Goal: Task Accomplishment & Management: Use online tool/utility

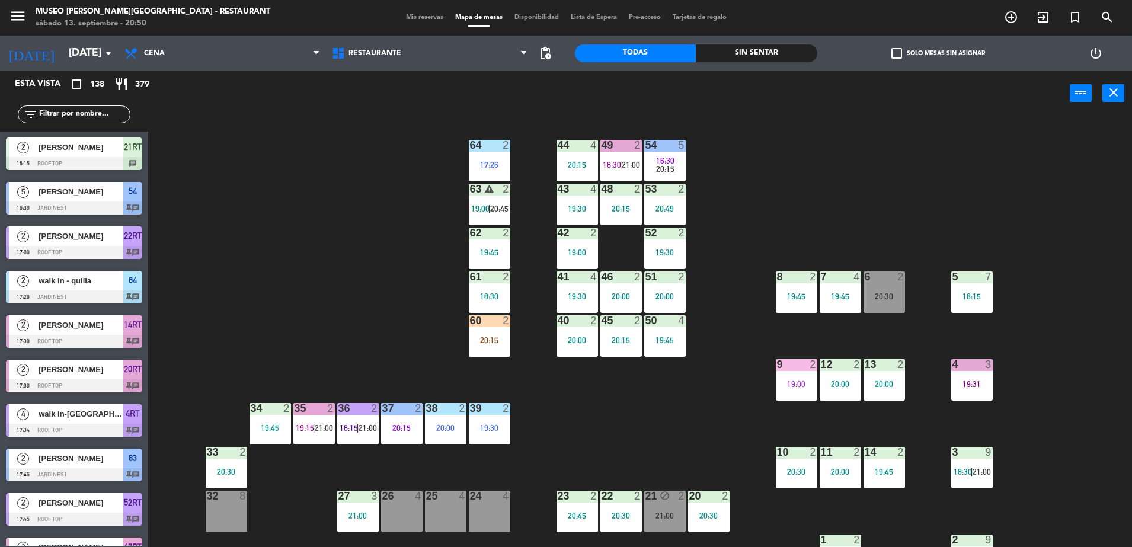
click at [75, 106] on div "filter_list" at bounding box center [74, 115] width 113 height 18
click at [75, 115] on input "text" at bounding box center [84, 114] width 92 height 13
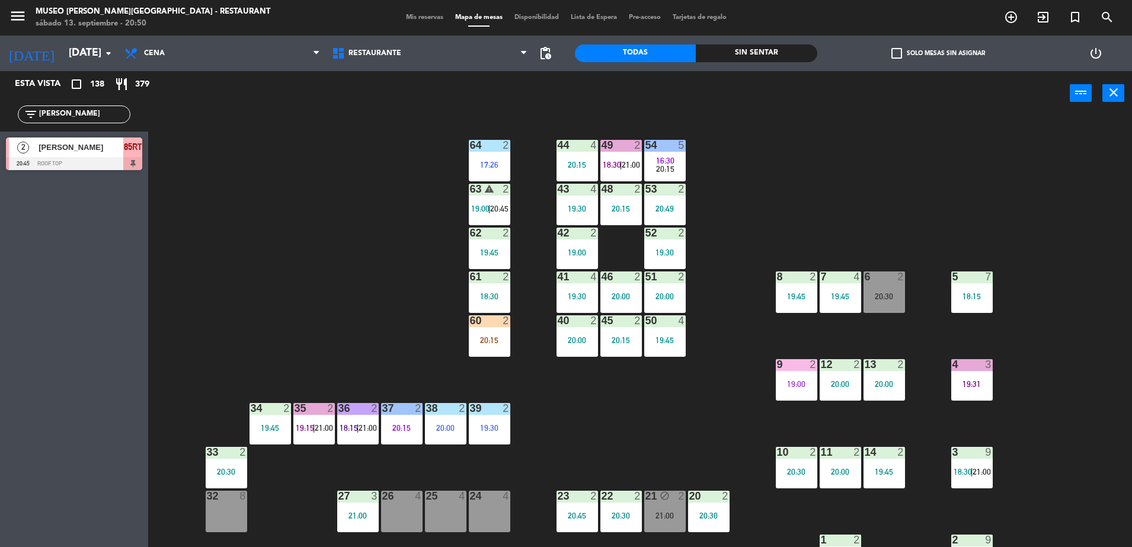
type input "[PERSON_NAME]"
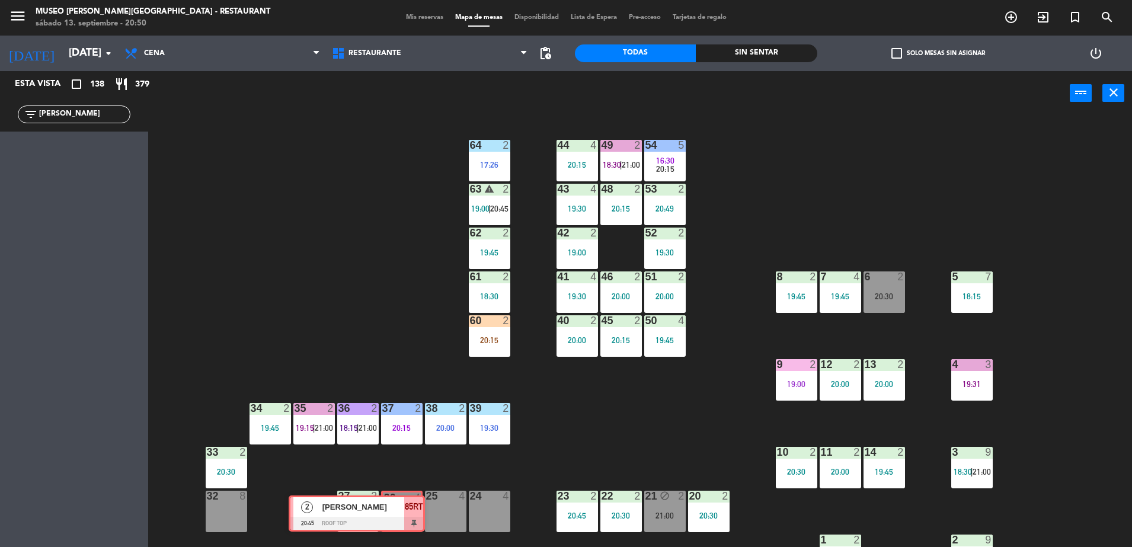
drag, startPoint x: 128, startPoint y: 138, endPoint x: 411, endPoint y: 498, distance: 458.5
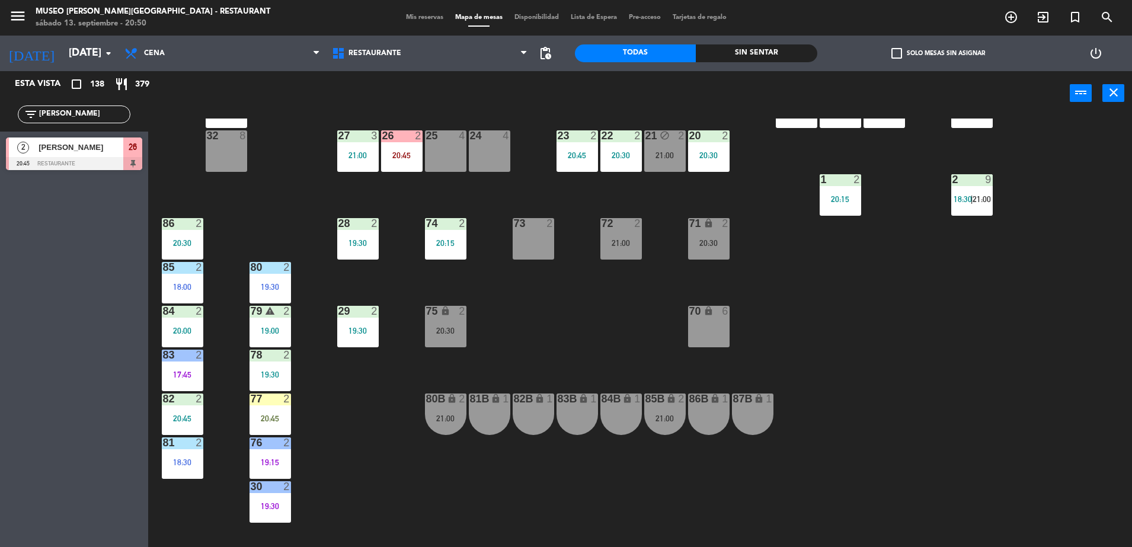
scroll to position [373, 0]
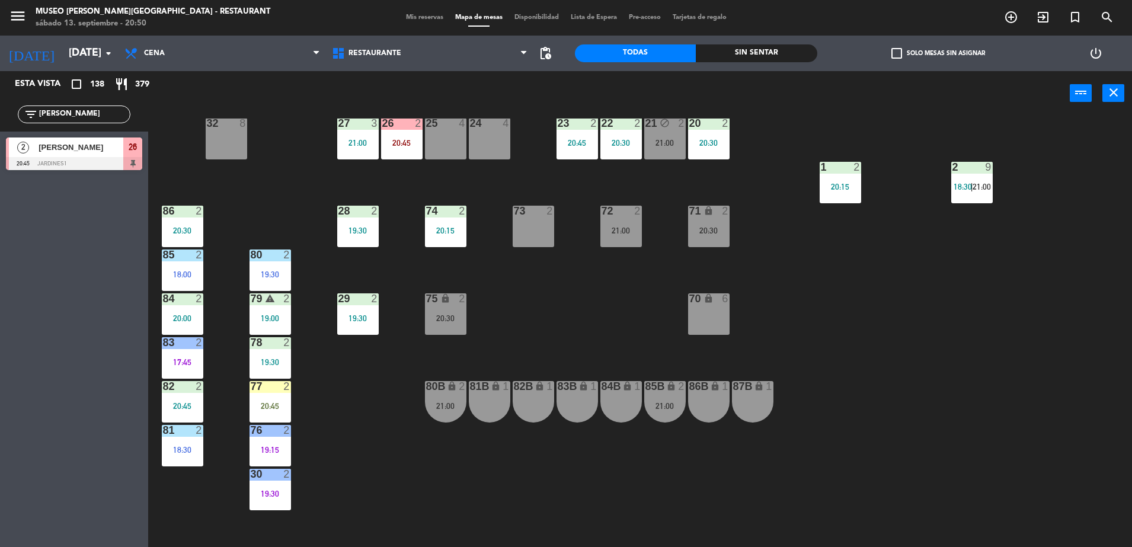
click at [445, 175] on div "44 4 20:15 49 2 18:30 | 21:00 54 5 16:30 20:15 64 2 17:26 48 2 20:15 53 2 20:49…" at bounding box center [645, 335] width 973 height 432
click at [413, 147] on div "26 2 20:45" at bounding box center [402, 139] width 42 height 42
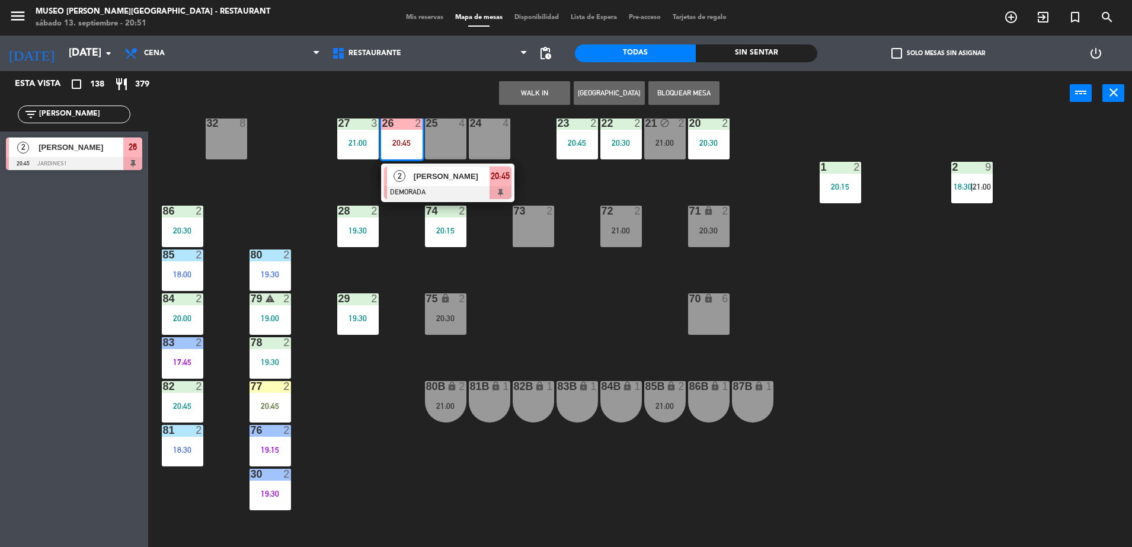
click at [289, 175] on div "44 4 20:15 49 2 18:30 | 21:00 54 5 16:30 20:15 64 2 17:26 48 2 20:15 53 2 20:49…" at bounding box center [645, 335] width 973 height 432
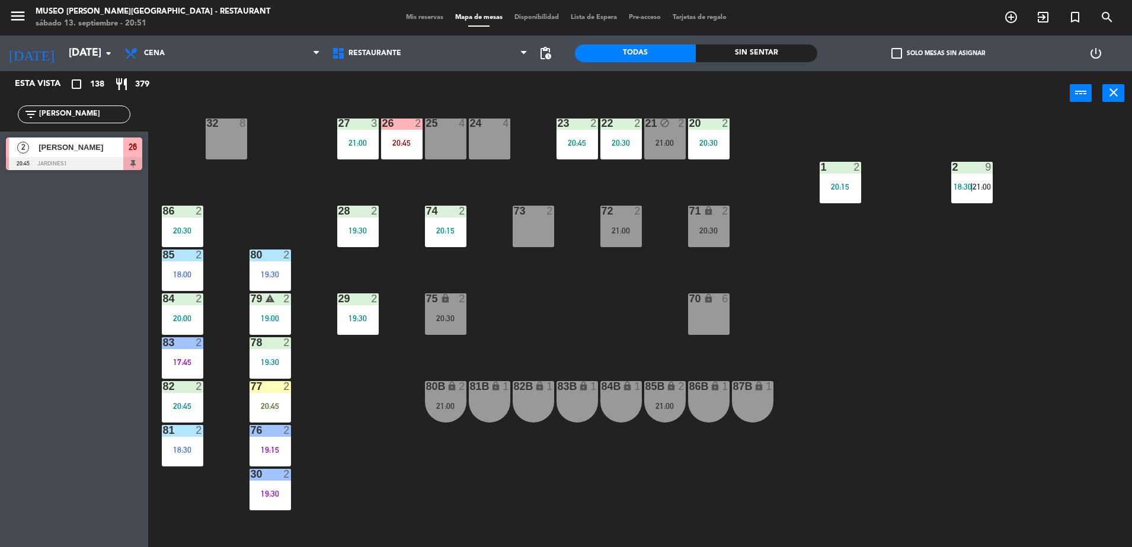
drag, startPoint x: 105, startPoint y: 115, endPoint x: 1, endPoint y: 111, distance: 104.4
click at [1, 111] on div "filter_list [PERSON_NAME]" at bounding box center [74, 114] width 148 height 34
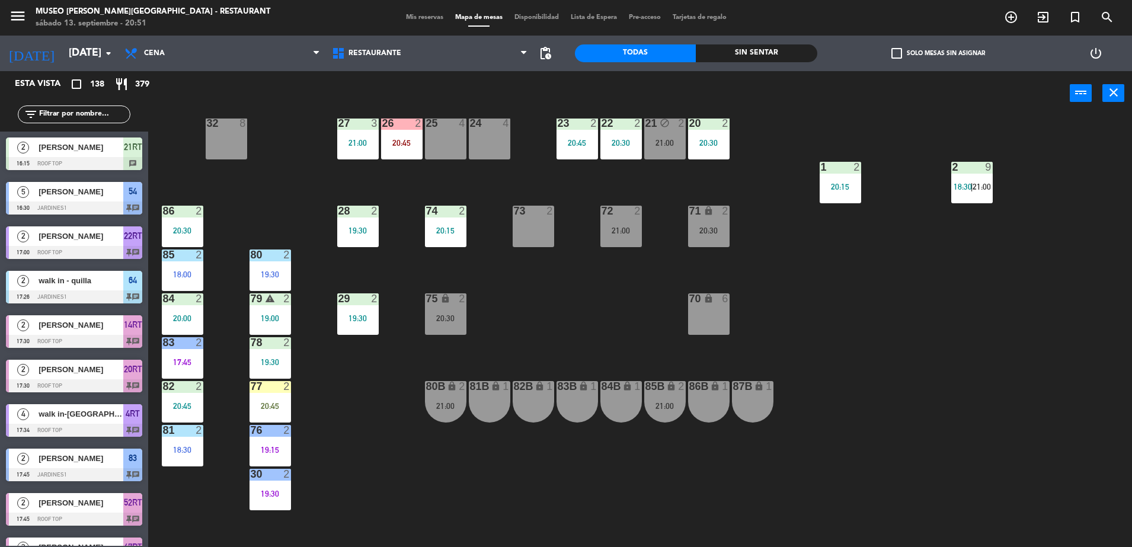
click at [97, 111] on input "text" at bounding box center [84, 114] width 92 height 13
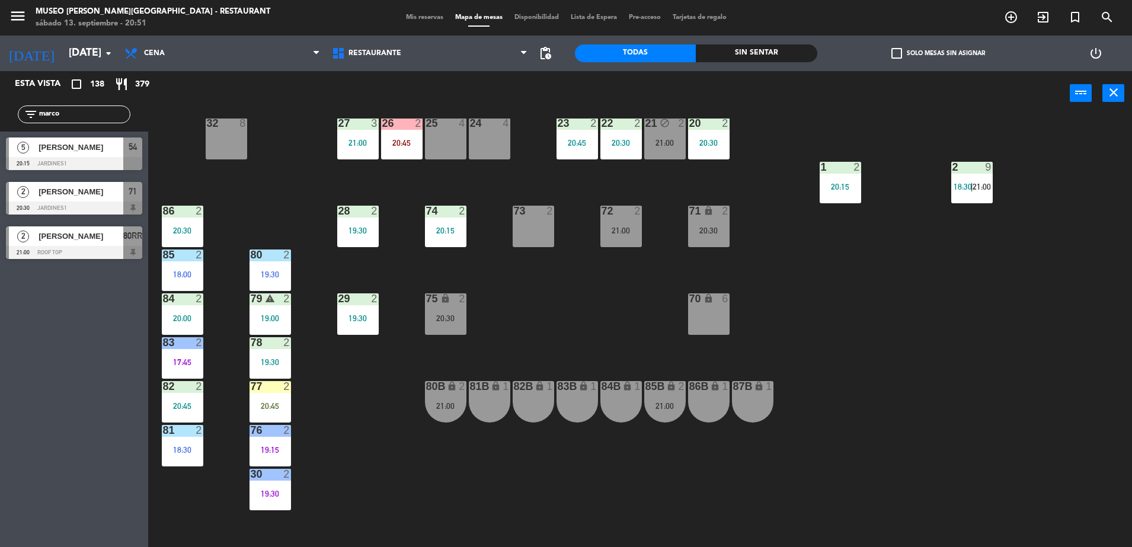
type input "marco"
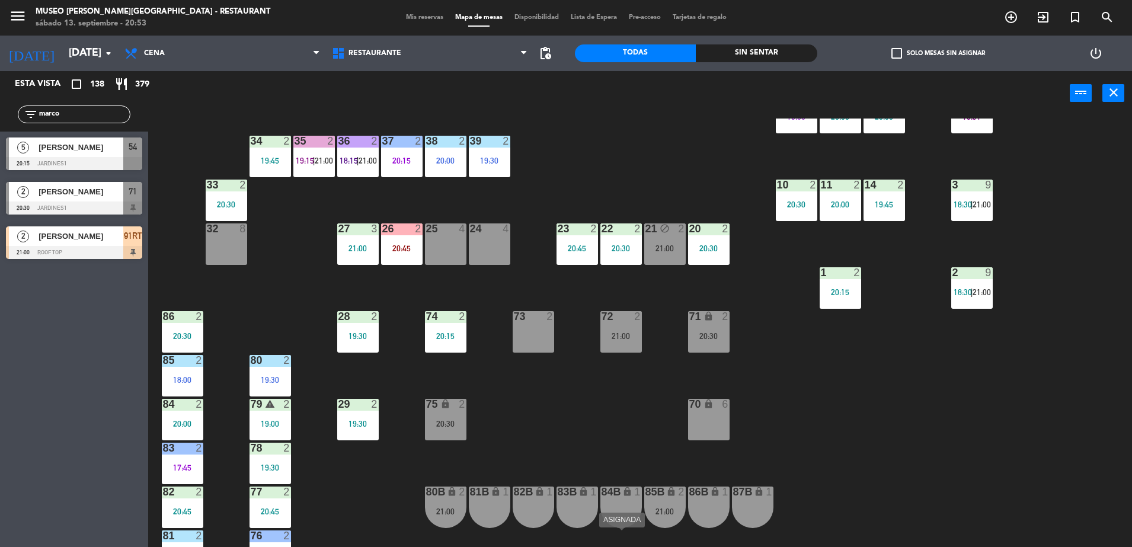
scroll to position [0, 0]
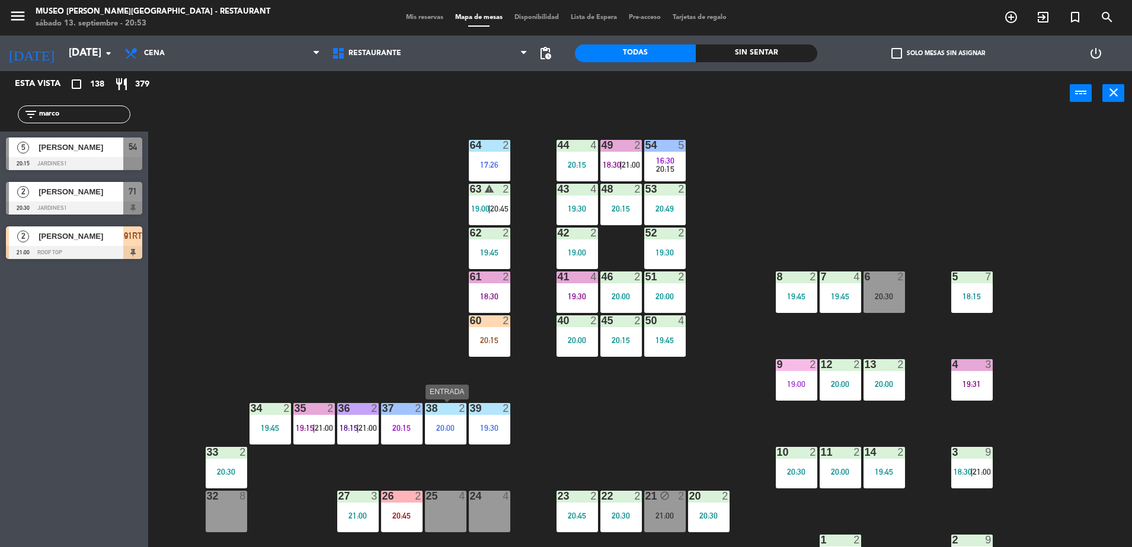
click at [446, 420] on div "38 2 20:00" at bounding box center [446, 424] width 42 height 42
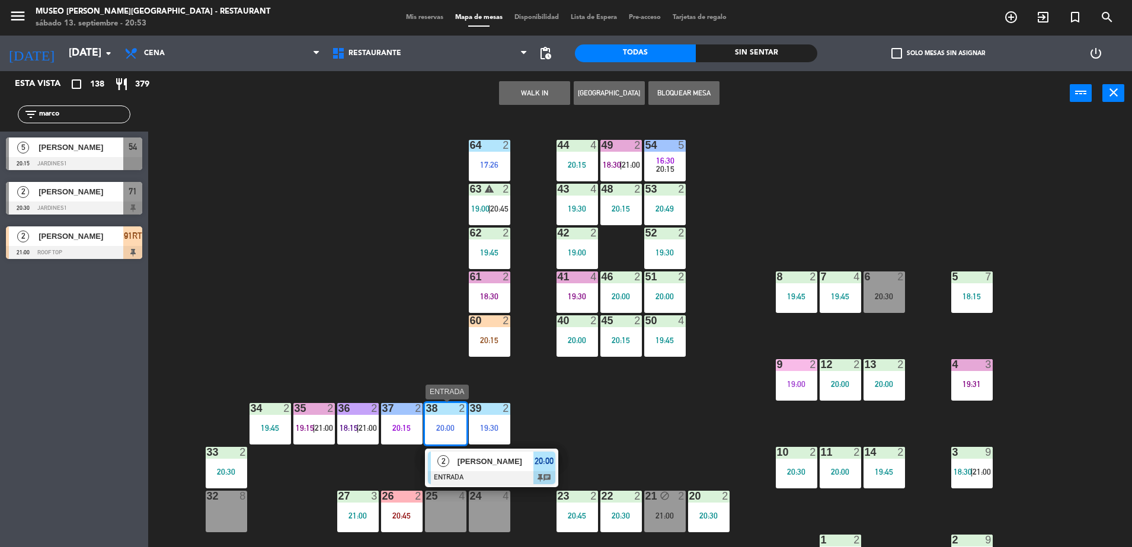
click at [483, 463] on span "[PERSON_NAME]" at bounding box center [496, 461] width 76 height 12
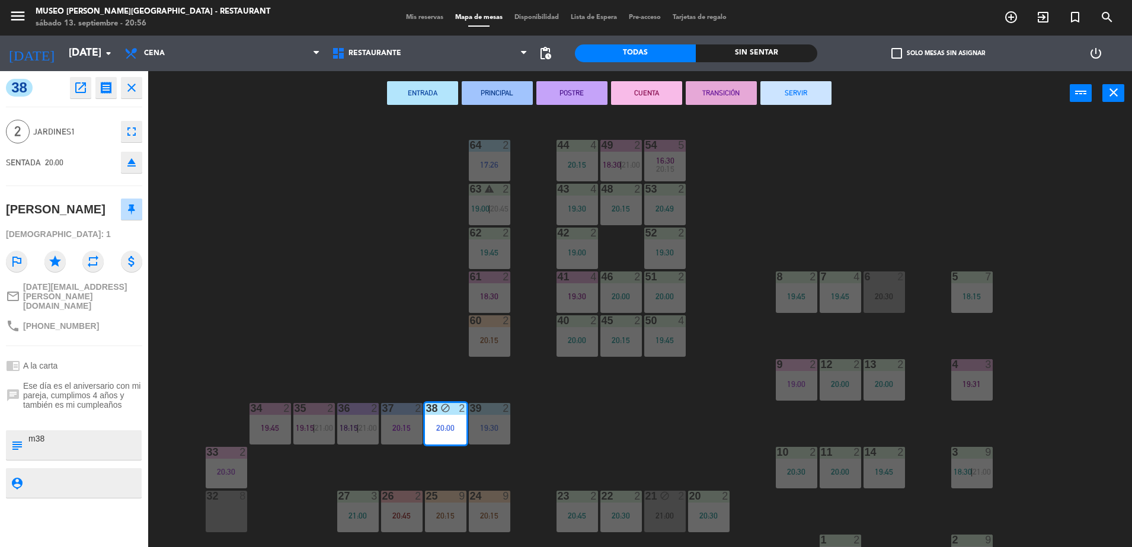
click at [684, 414] on div "44 4 20:15 49 2 18:30 | 21:00 54 5 16:30 20:15 64 2 17:26 48 2 20:15 53 2 20:49…" at bounding box center [645, 335] width 973 height 432
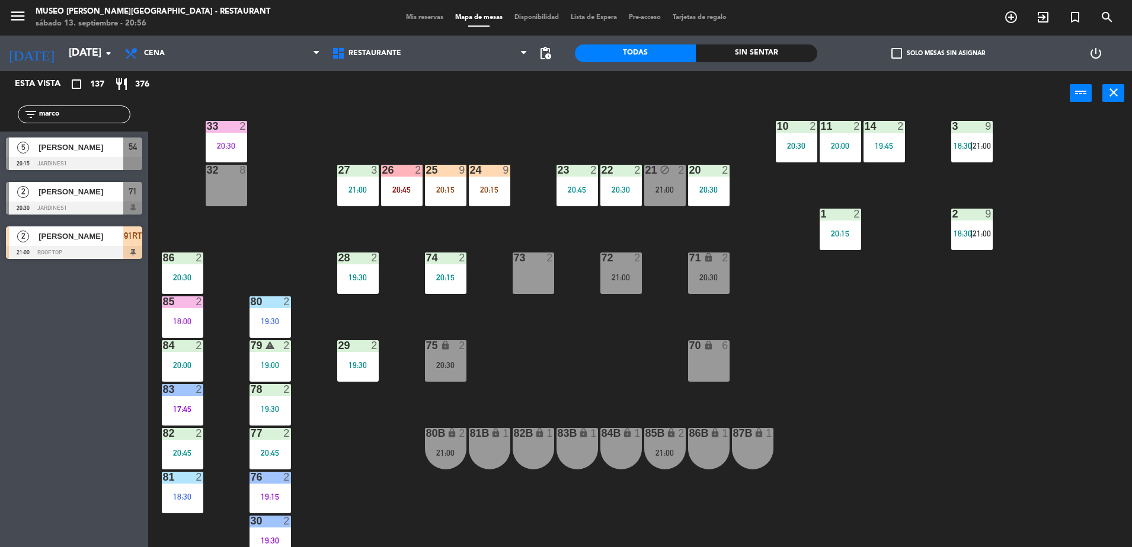
scroll to position [350, 0]
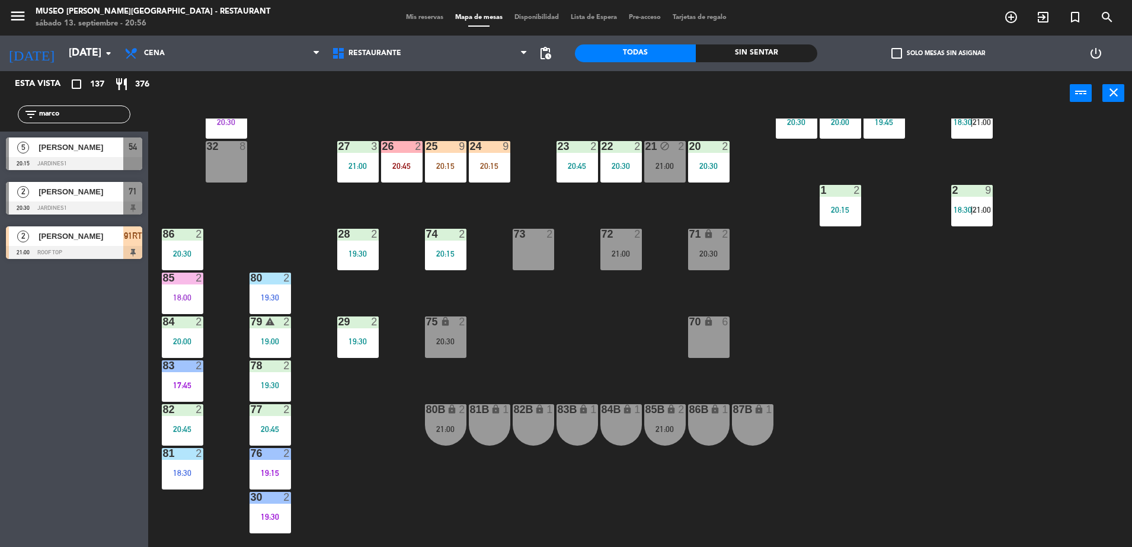
click at [494, 158] on div "24 9 20:15" at bounding box center [490, 162] width 42 height 42
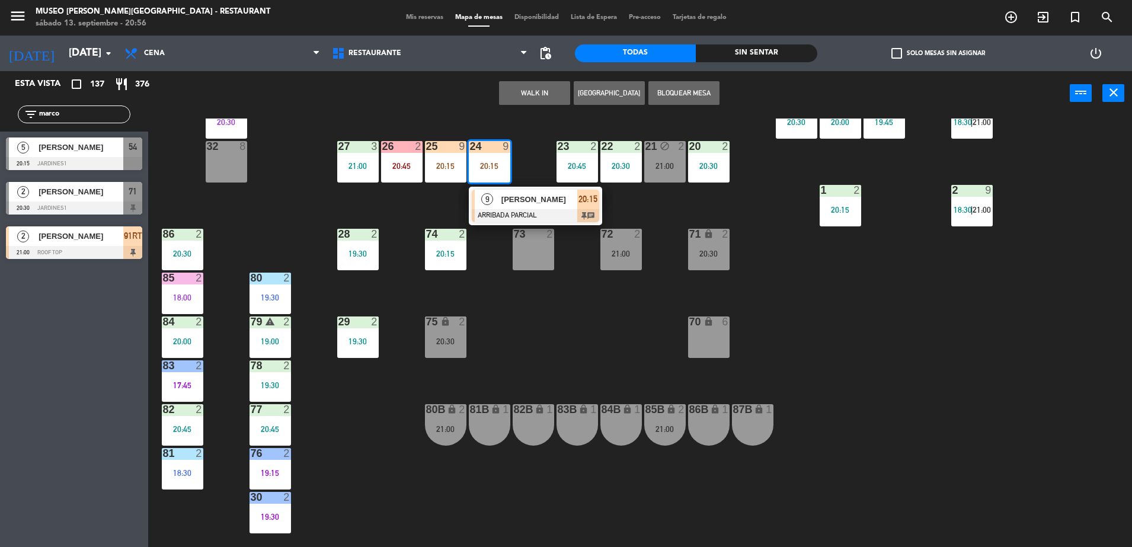
click at [573, 266] on div "44 4 20:15 49 2 18:30 | 21:00 54 5 16:30 20:15 64 2 17:26 48 2 20:15 53 2 20:49…" at bounding box center [645, 335] width 973 height 432
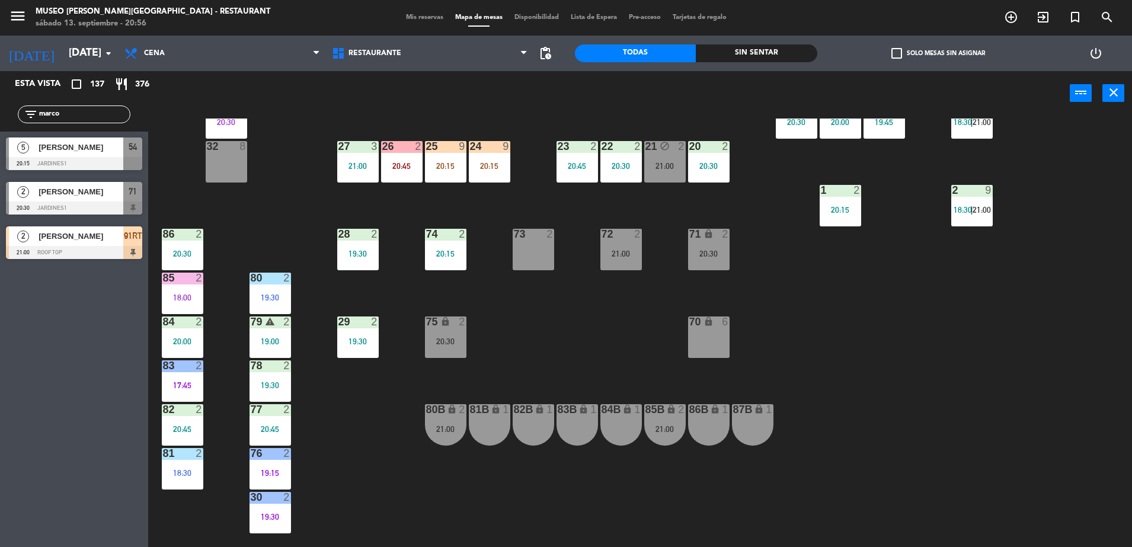
drag, startPoint x: 120, startPoint y: 118, endPoint x: -3, endPoint y: 123, distance: 123.4
click at [0, 123] on html "close × Museo [PERSON_NAME] Café - Restaurant × chrome_reader_mode Listado de R…" at bounding box center [566, 273] width 1132 height 547
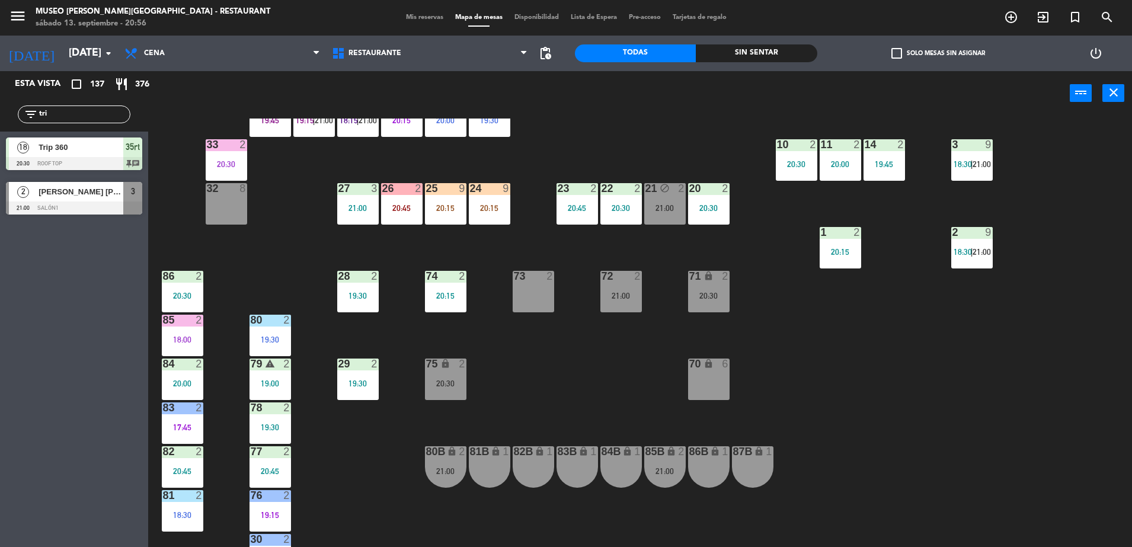
scroll to position [317, 0]
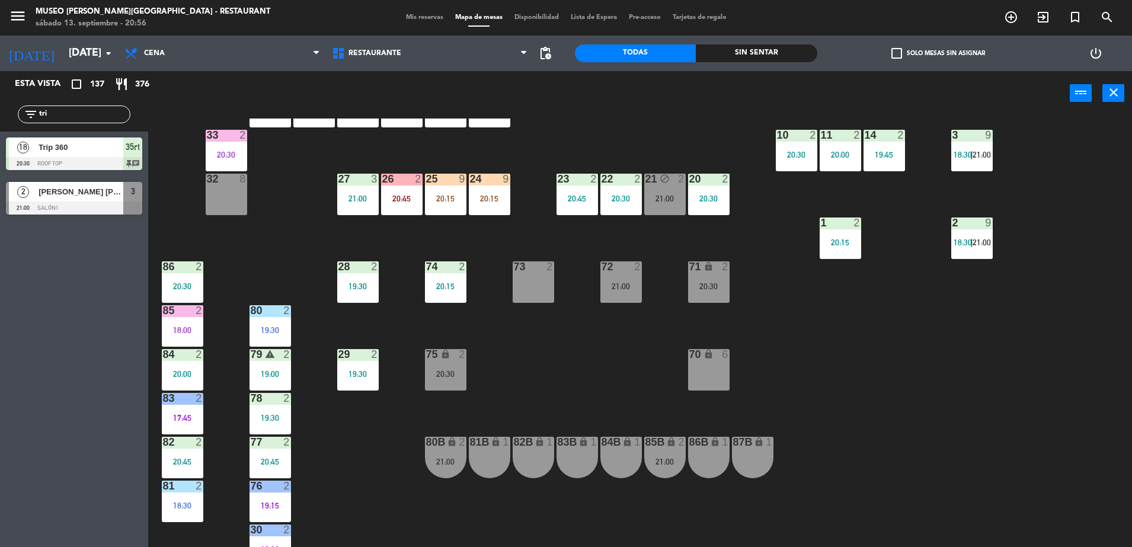
type input "tri"
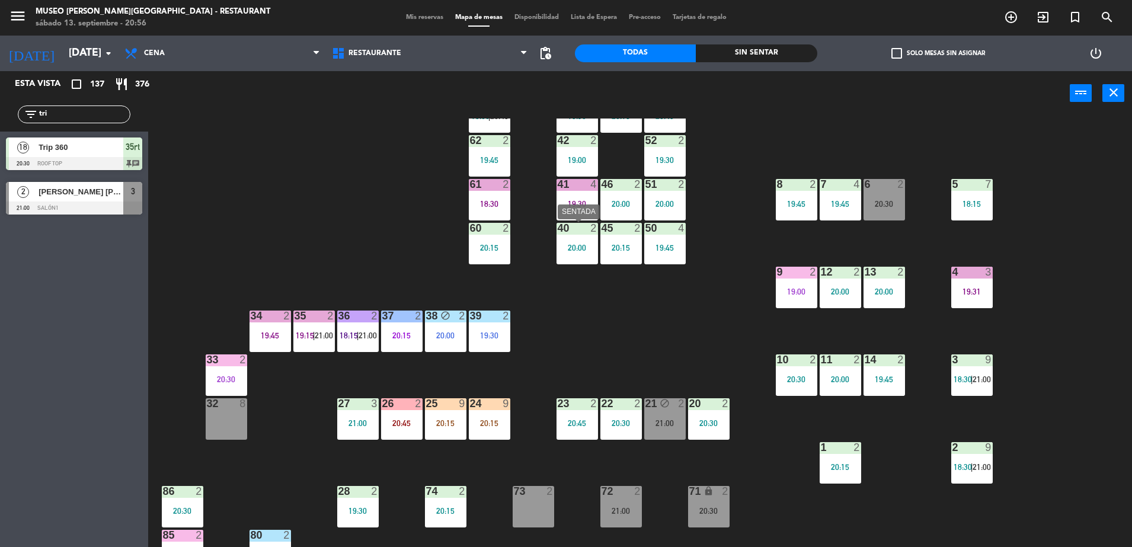
scroll to position [92, 0]
drag, startPoint x: 81, startPoint y: 115, endPoint x: -3, endPoint y: 142, distance: 87.8
click at [0, 142] on html "close × Museo [PERSON_NAME] Café - Restaurant × chrome_reader_mode Listado de R…" at bounding box center [566, 273] width 1132 height 547
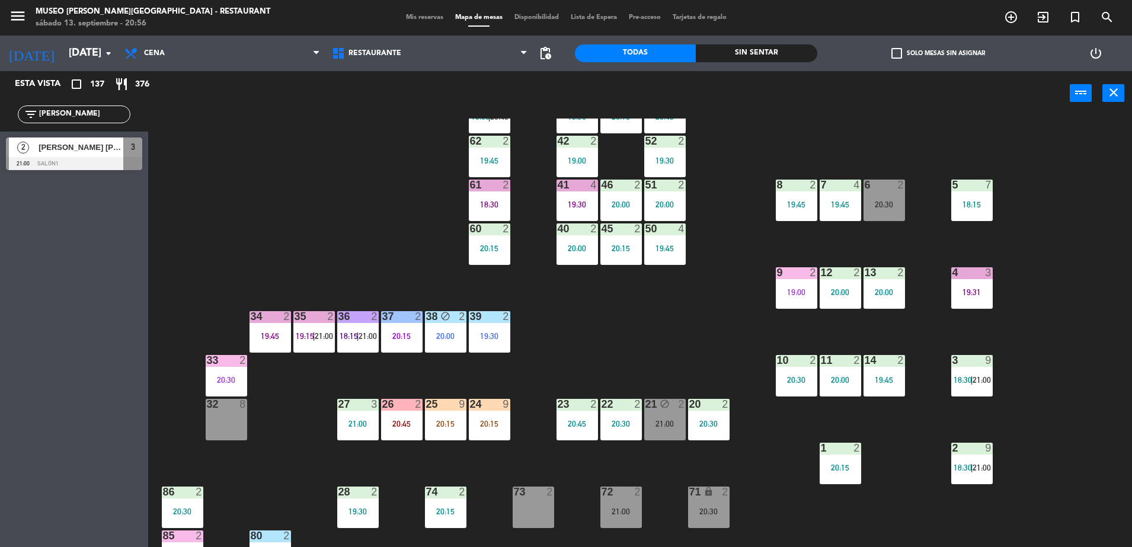
type input "[PERSON_NAME]"
click at [19, 142] on span "2" at bounding box center [23, 148] width 12 height 12
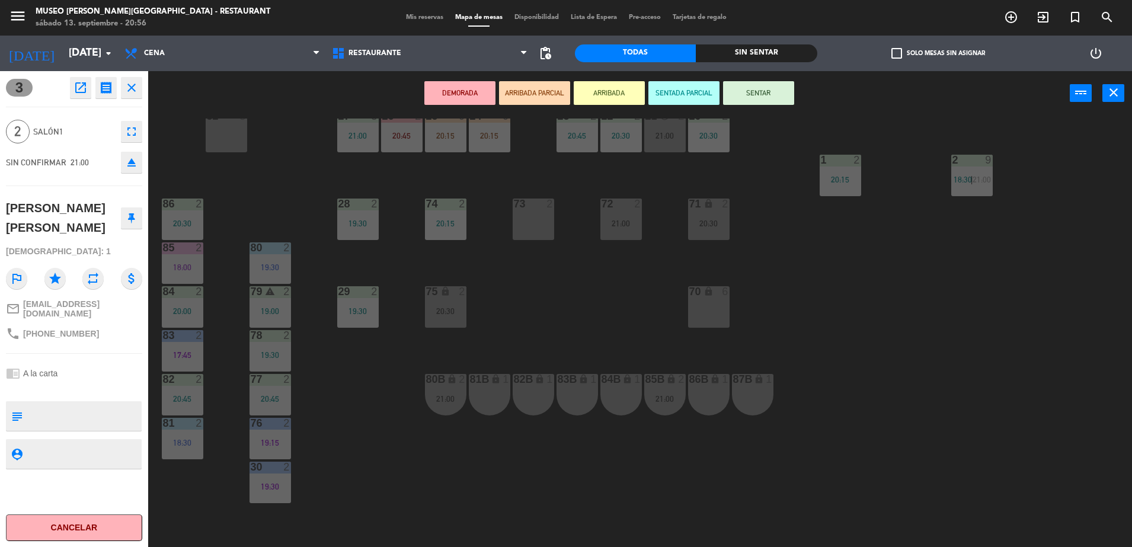
scroll to position [382, 0]
click at [565, 391] on div "83B lock 1" at bounding box center [578, 393] width 42 height 42
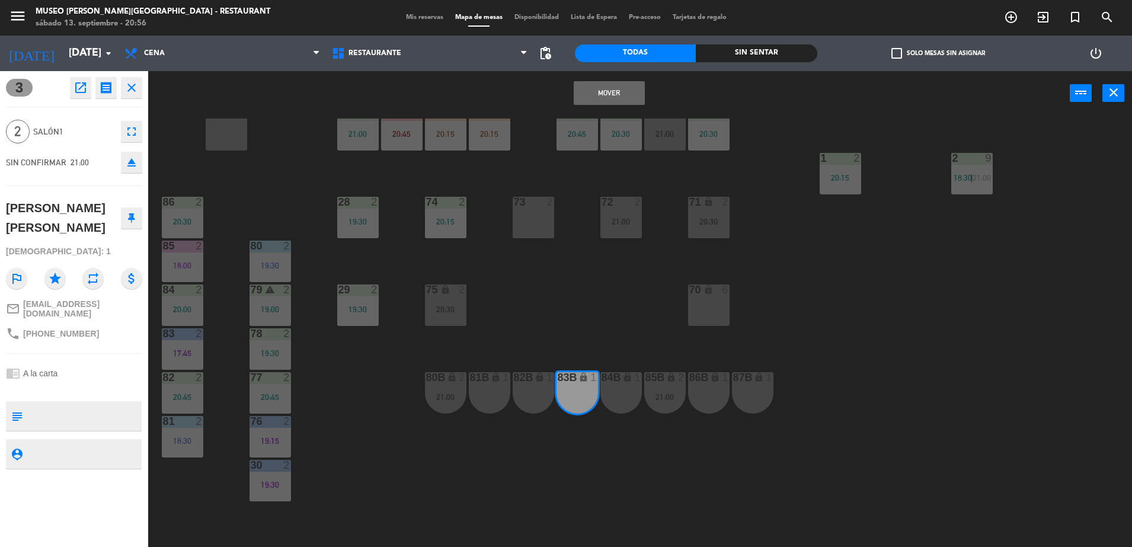
click at [594, 83] on button "Mover" at bounding box center [609, 93] width 71 height 24
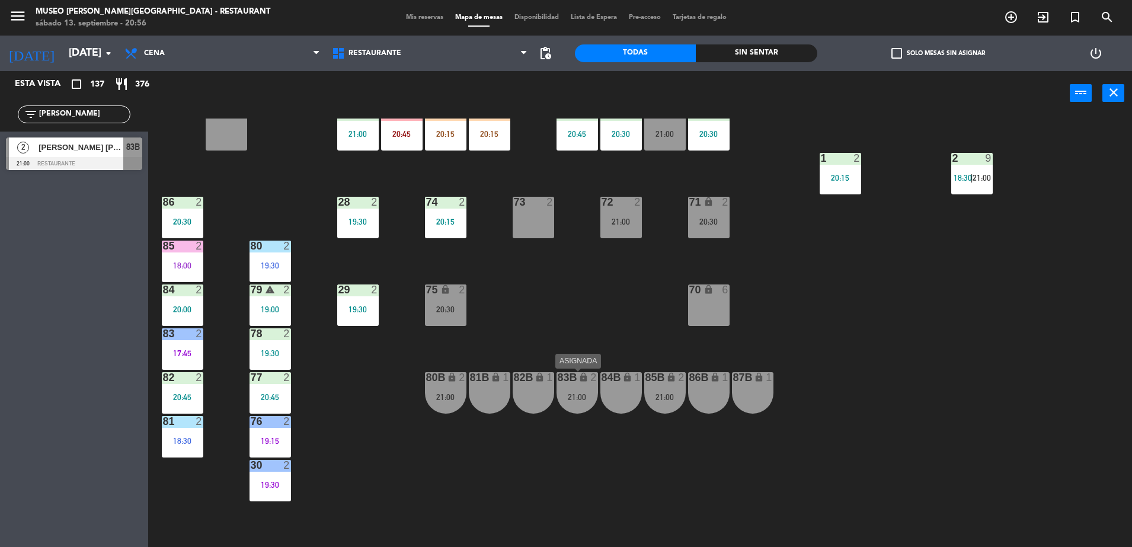
click at [570, 388] on div "83B lock 2 21:00" at bounding box center [578, 393] width 42 height 42
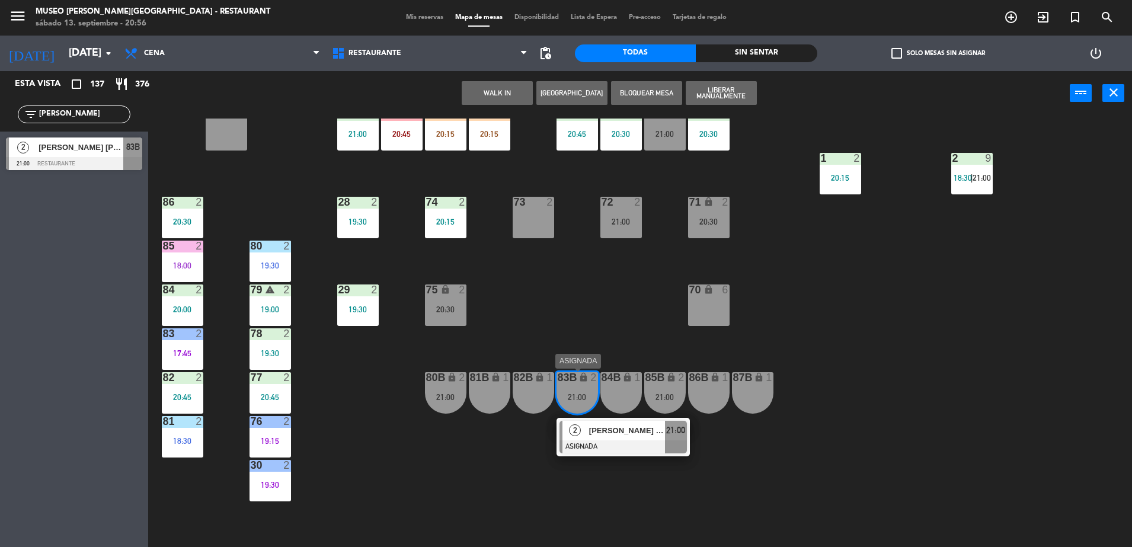
click at [605, 420] on div "2 [PERSON_NAME] [PERSON_NAME] ASIGNADA 21:00" at bounding box center [623, 437] width 133 height 39
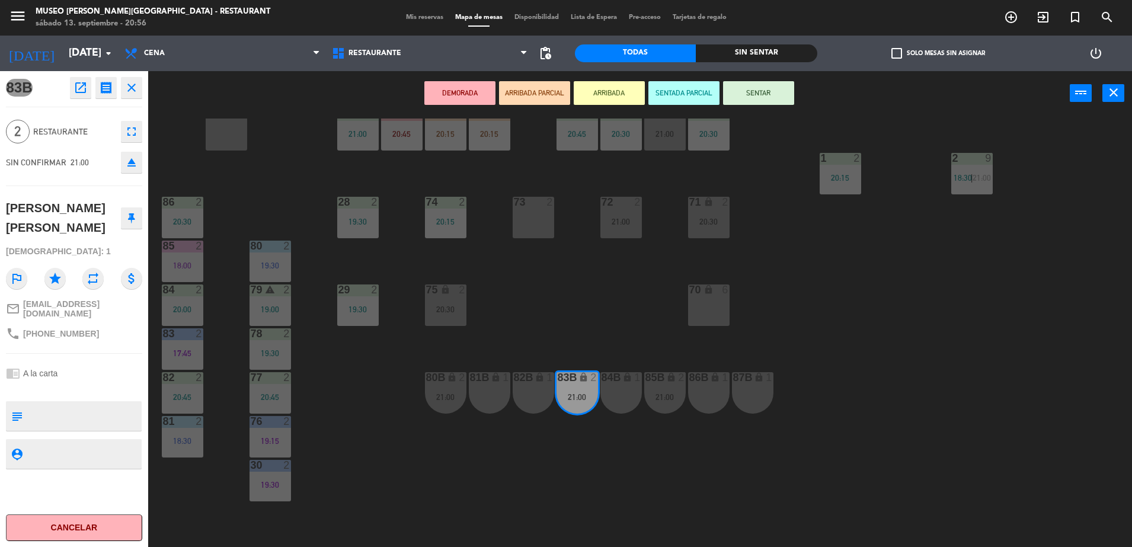
click at [550, 90] on button "ARRIBADA PARCIAL" at bounding box center [534, 93] width 71 height 24
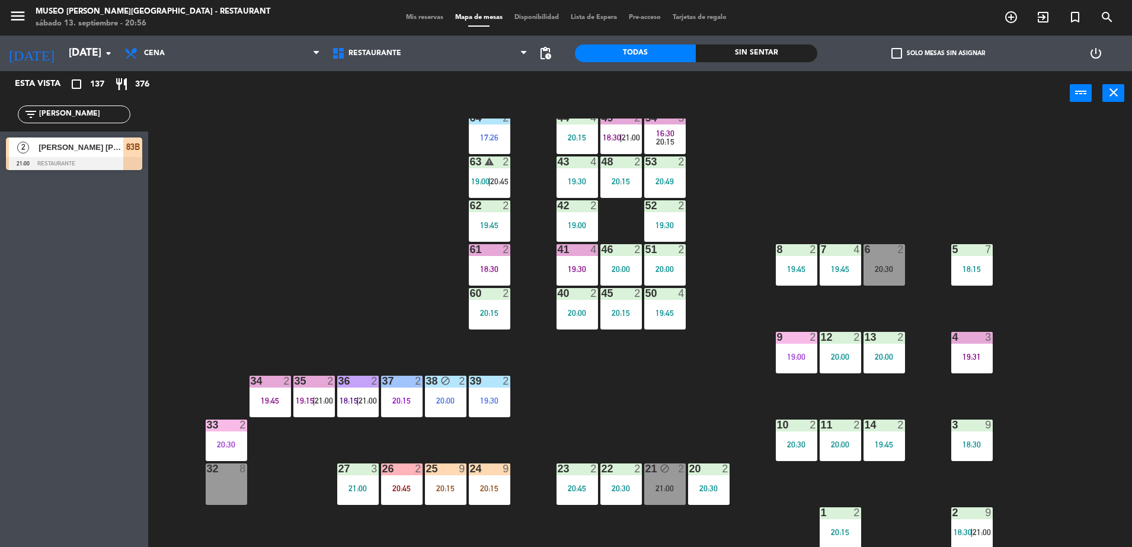
scroll to position [0, 0]
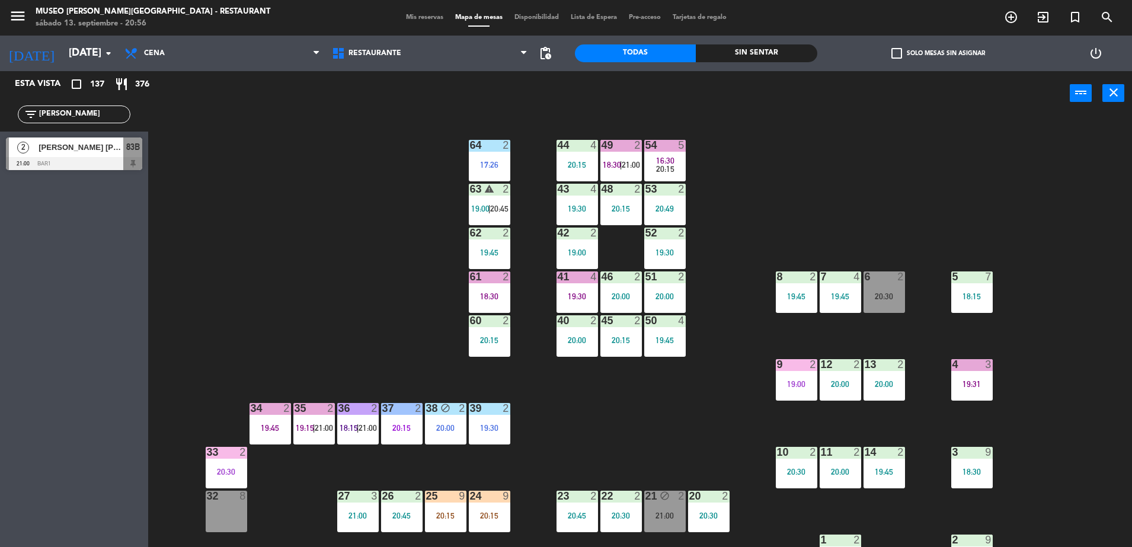
drag, startPoint x: 72, startPoint y: 113, endPoint x: 0, endPoint y: 111, distance: 71.8
click at [0, 111] on html "close × Museo [PERSON_NAME] Café - Restaurant × chrome_reader_mode Listado de R…" at bounding box center [566, 273] width 1132 height 547
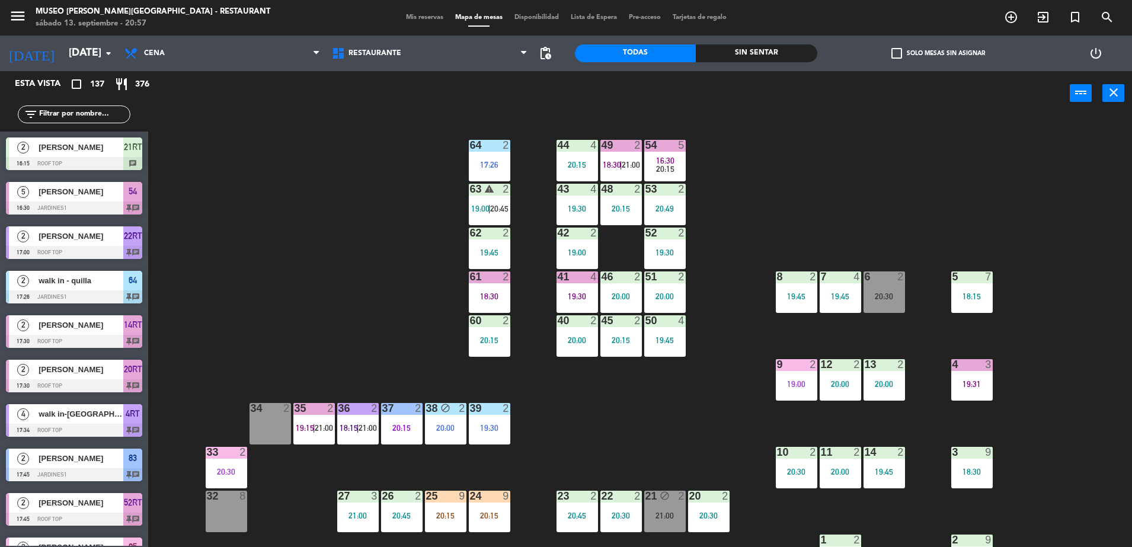
click at [366, 242] on div "44 4 20:15 49 2 18:30 | 21:00 54 5 16:30 20:15 64 2 17:26 48 2 20:15 53 2 20:49…" at bounding box center [645, 335] width 973 height 432
click at [77, 116] on input "text" at bounding box center [84, 114] width 92 height 13
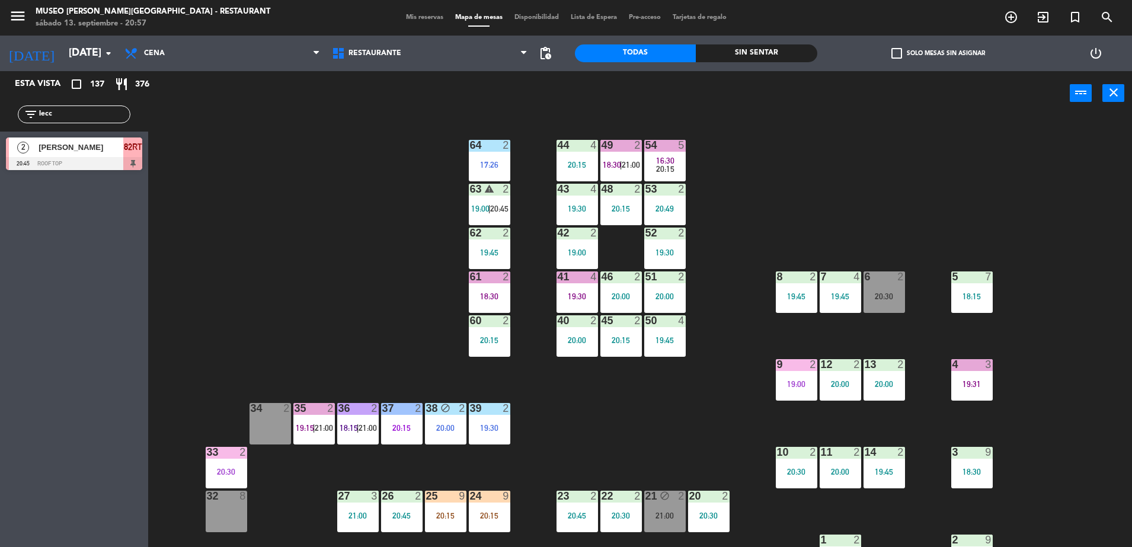
type input "lecc"
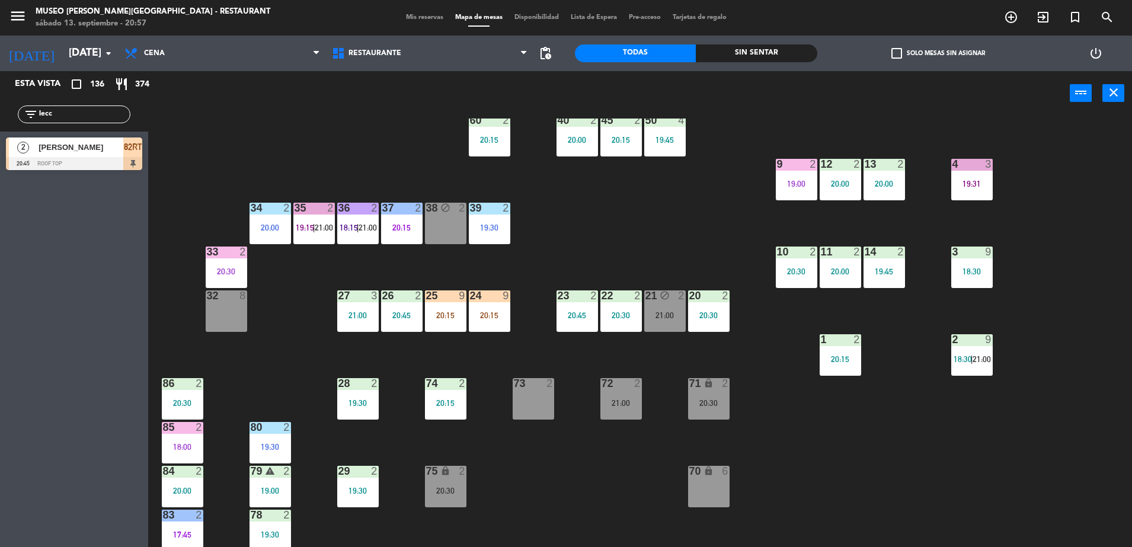
scroll to position [199, 0]
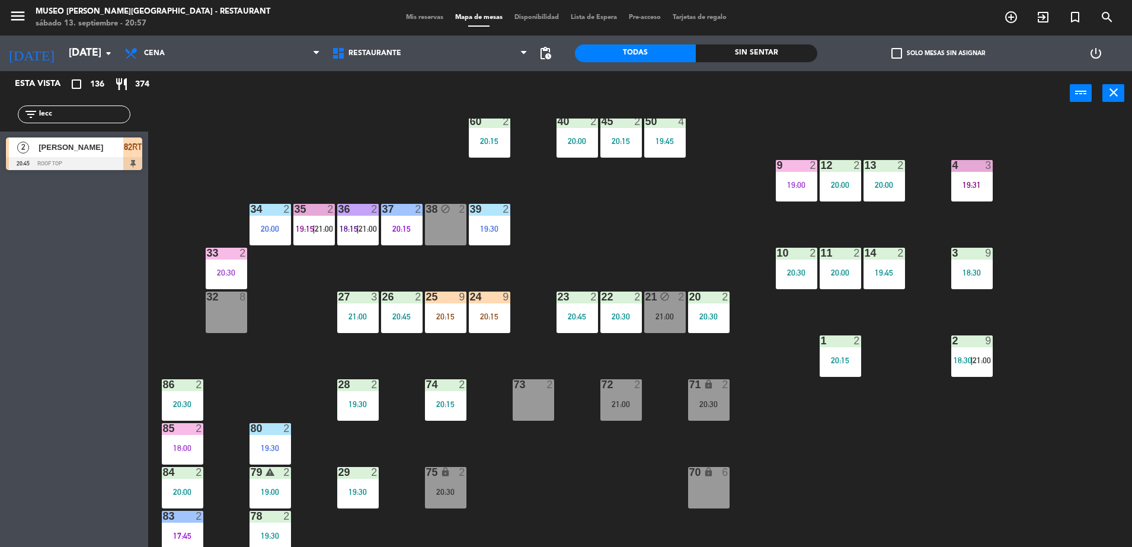
drag, startPoint x: 100, startPoint y: 107, endPoint x: 93, endPoint y: 107, distance: 6.5
click at [93, 108] on input "lecc" at bounding box center [84, 114] width 92 height 13
drag, startPoint x: 95, startPoint y: 112, endPoint x: 0, endPoint y: 107, distance: 95.0
click at [0, 107] on html "close × Museo [PERSON_NAME] Café - Restaurant × chrome_reader_mode Listado de R…" at bounding box center [566, 273] width 1132 height 547
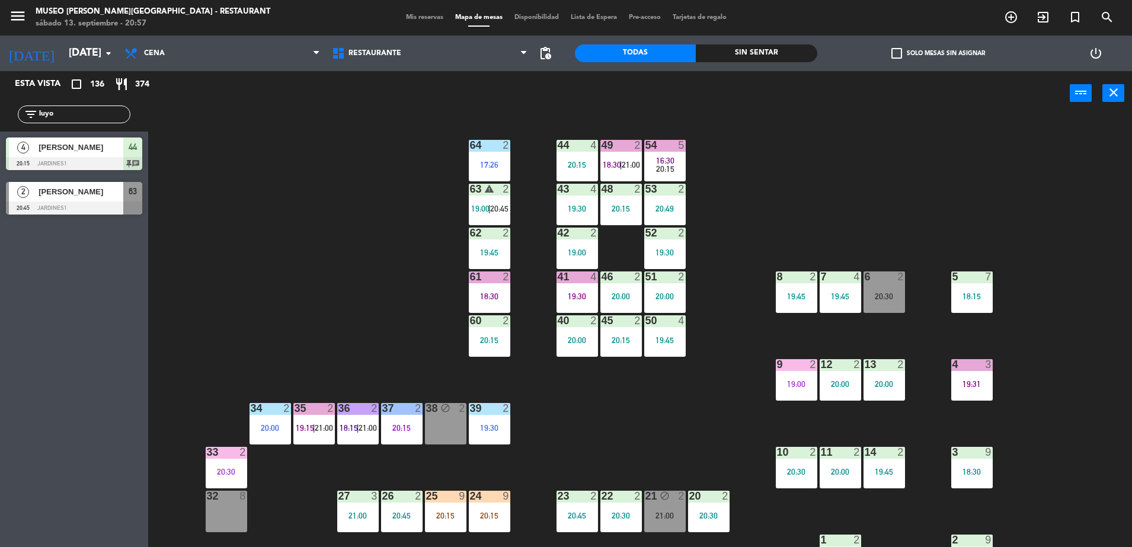
type input "luyo"
click at [111, 199] on div "[PERSON_NAME]" at bounding box center [80, 192] width 86 height 20
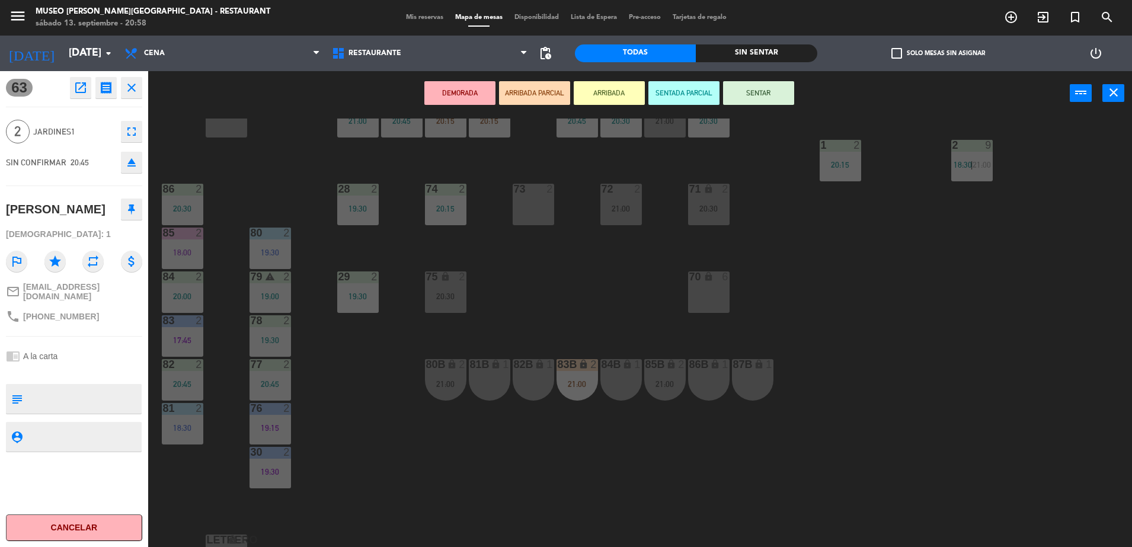
scroll to position [421, 0]
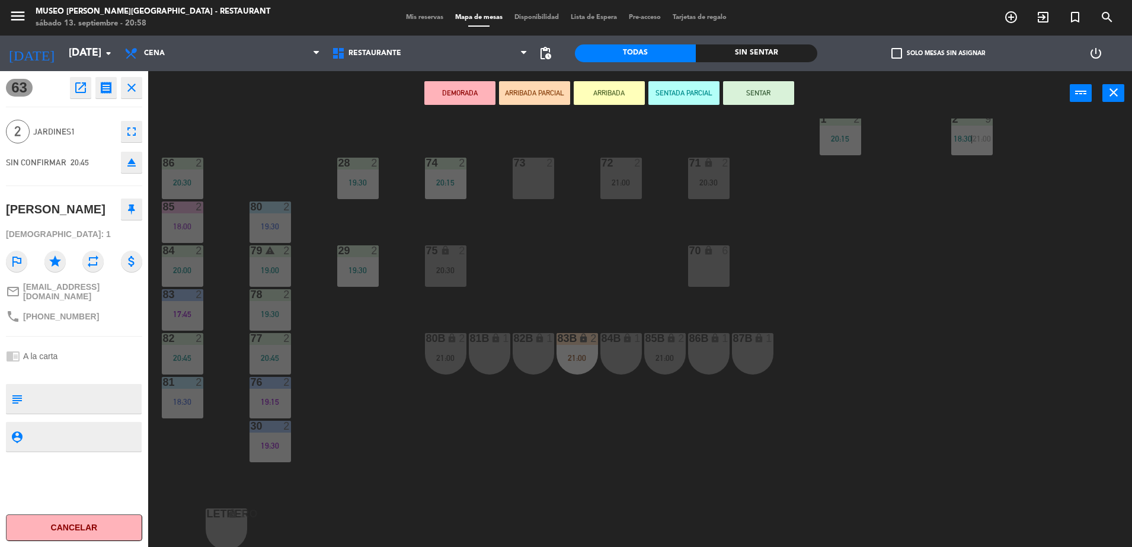
click at [727, 266] on div "70 lock 6" at bounding box center [709, 266] width 42 height 42
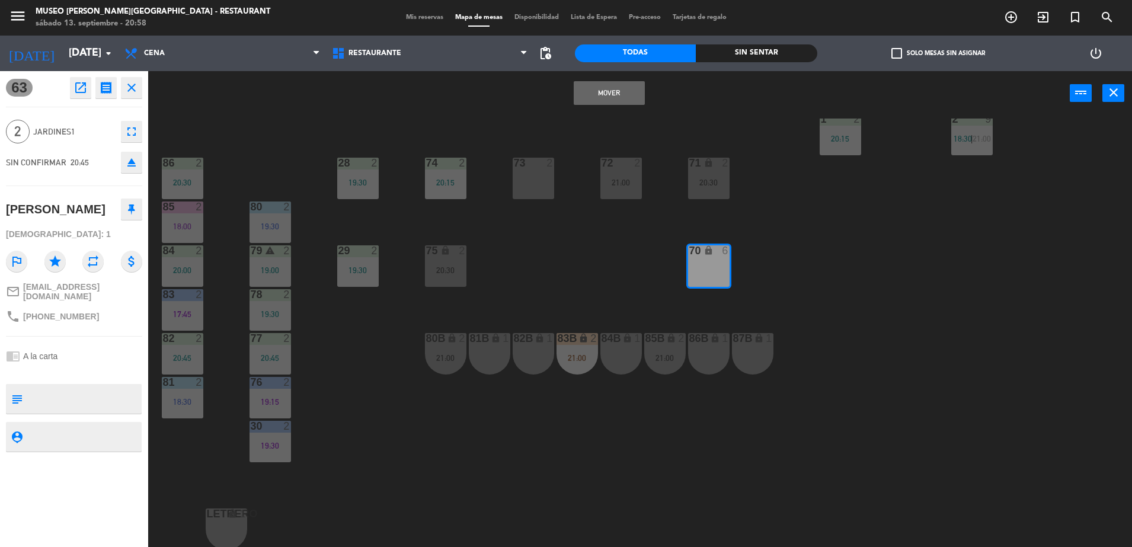
click at [620, 95] on button "Mover" at bounding box center [609, 93] width 71 height 24
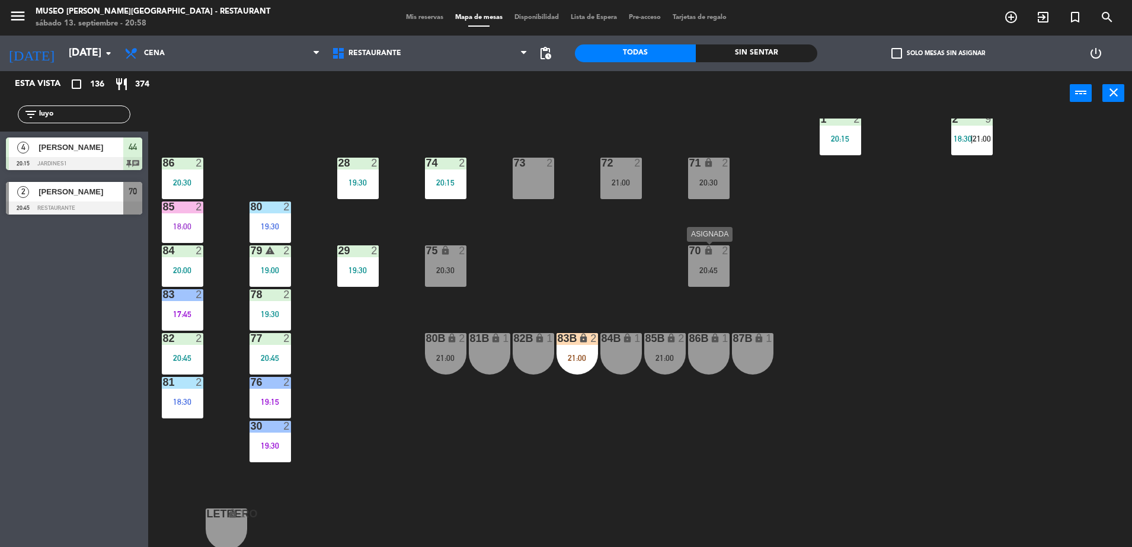
click at [707, 267] on div "20:45" at bounding box center [709, 270] width 42 height 8
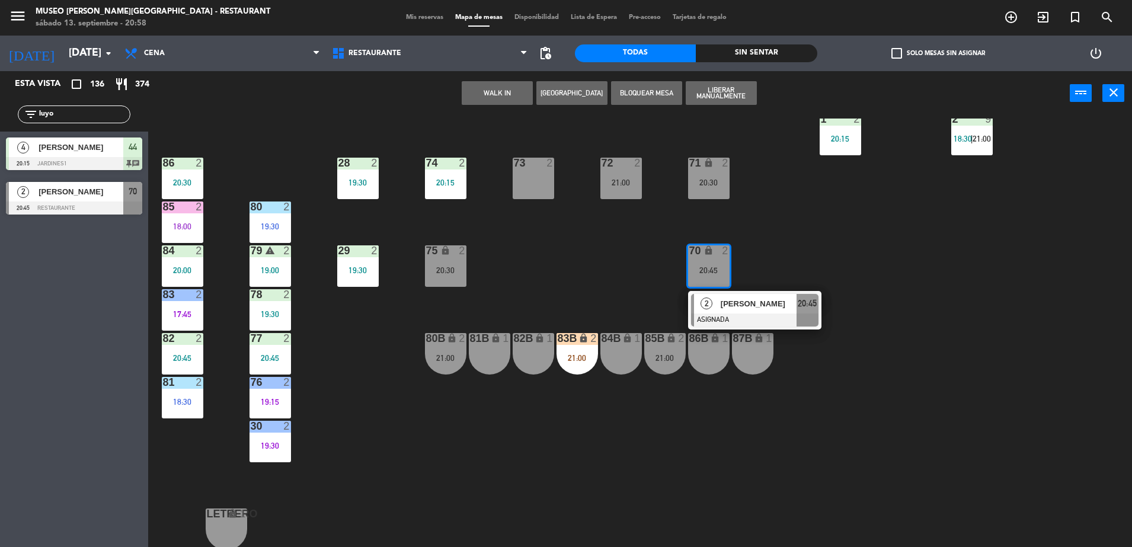
click at [755, 323] on div at bounding box center [754, 320] width 127 height 13
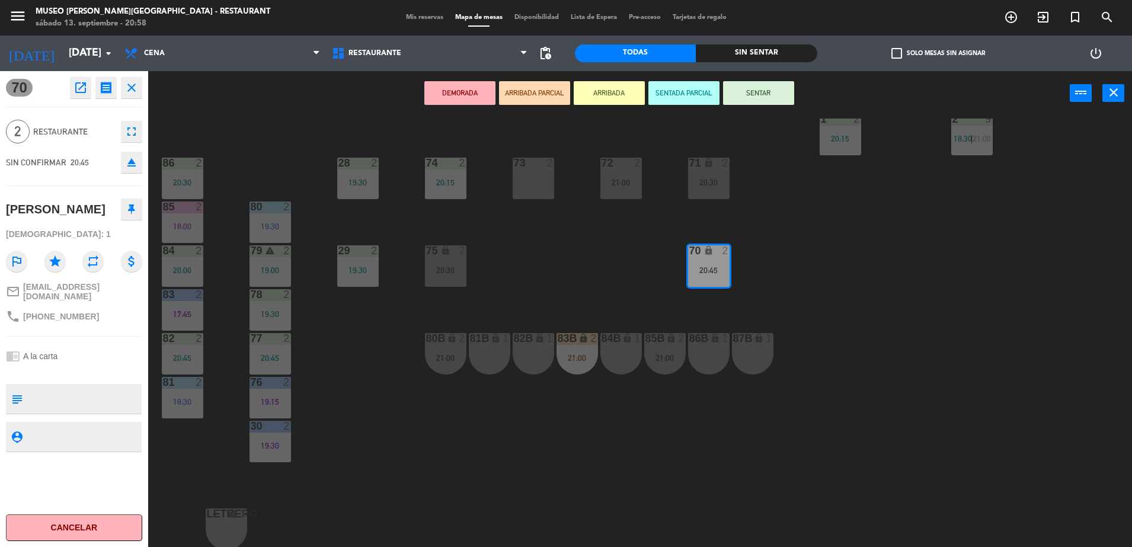
click at [542, 89] on button "ARRIBADA PARCIAL" at bounding box center [534, 93] width 71 height 24
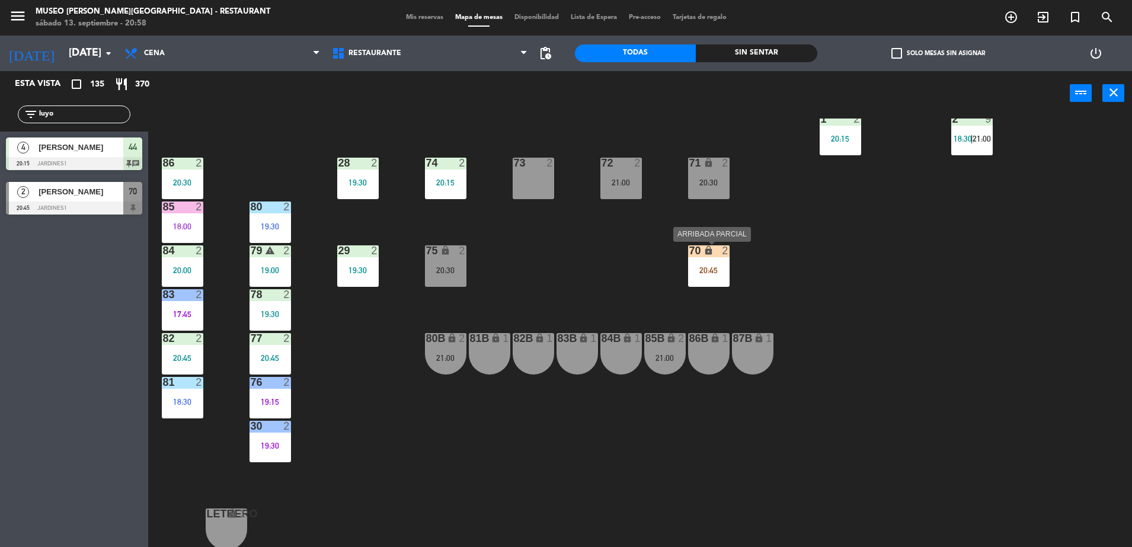
click at [708, 276] on div "70 lock 2 20:45" at bounding box center [709, 266] width 42 height 42
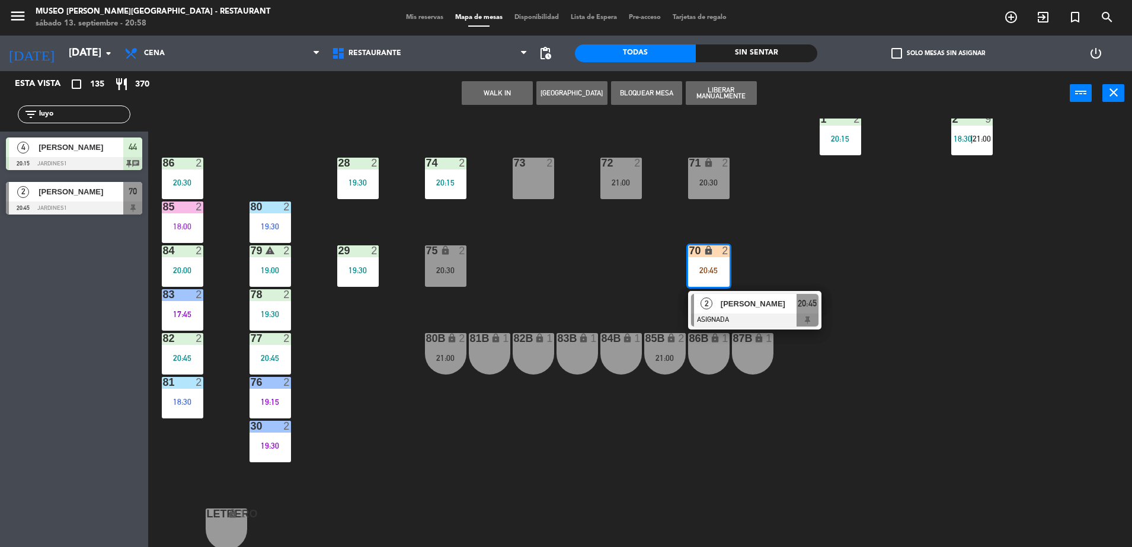
click at [778, 308] on span "[PERSON_NAME]" at bounding box center [759, 304] width 76 height 12
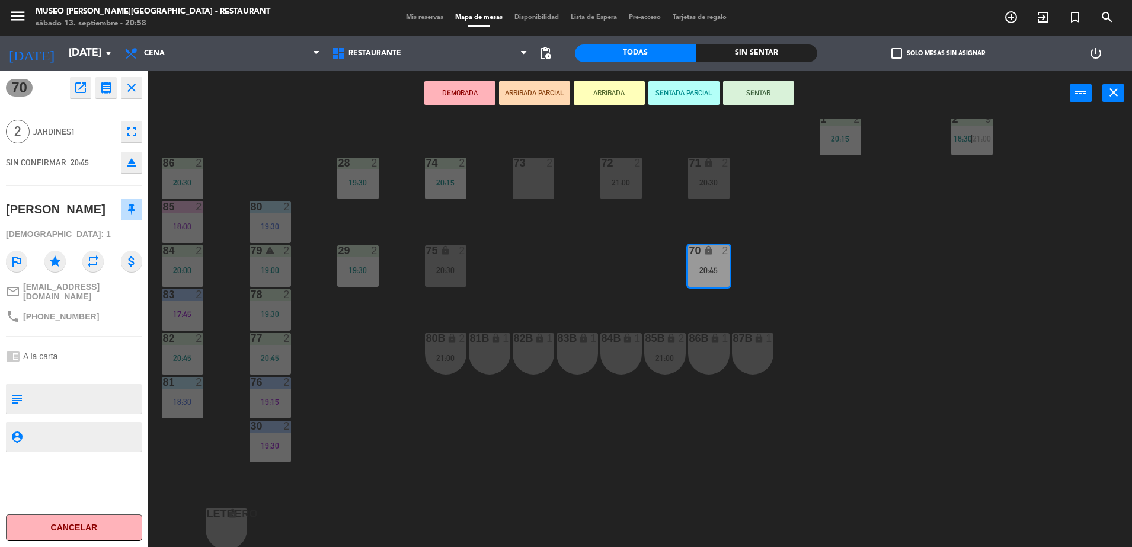
click at [542, 85] on button "ARRIBADA PARCIAL" at bounding box center [534, 93] width 71 height 24
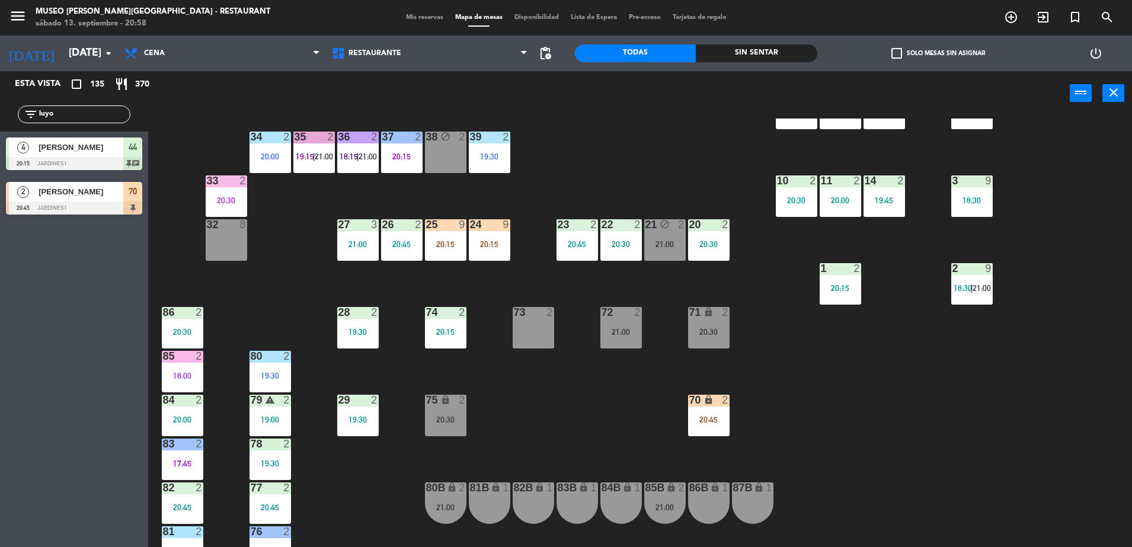
scroll to position [273, 0]
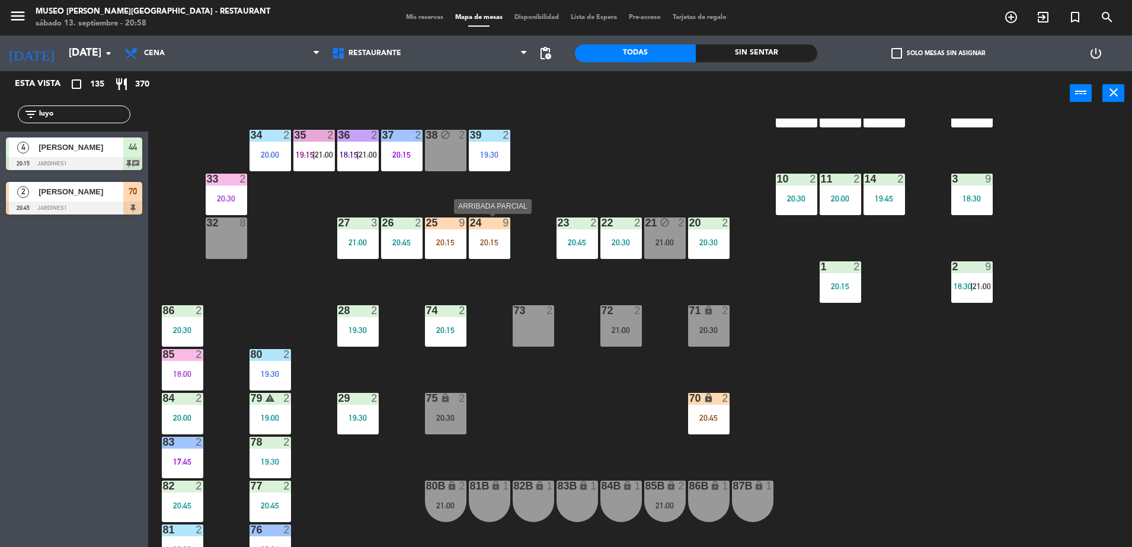
click at [485, 245] on div "20:15" at bounding box center [490, 242] width 42 height 8
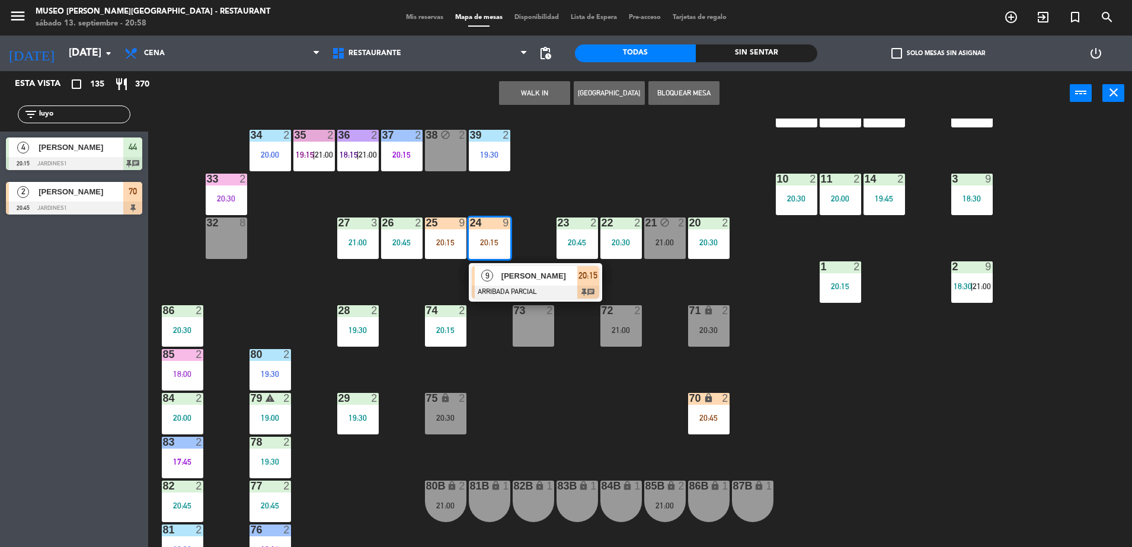
click at [551, 287] on div at bounding box center [535, 292] width 127 height 13
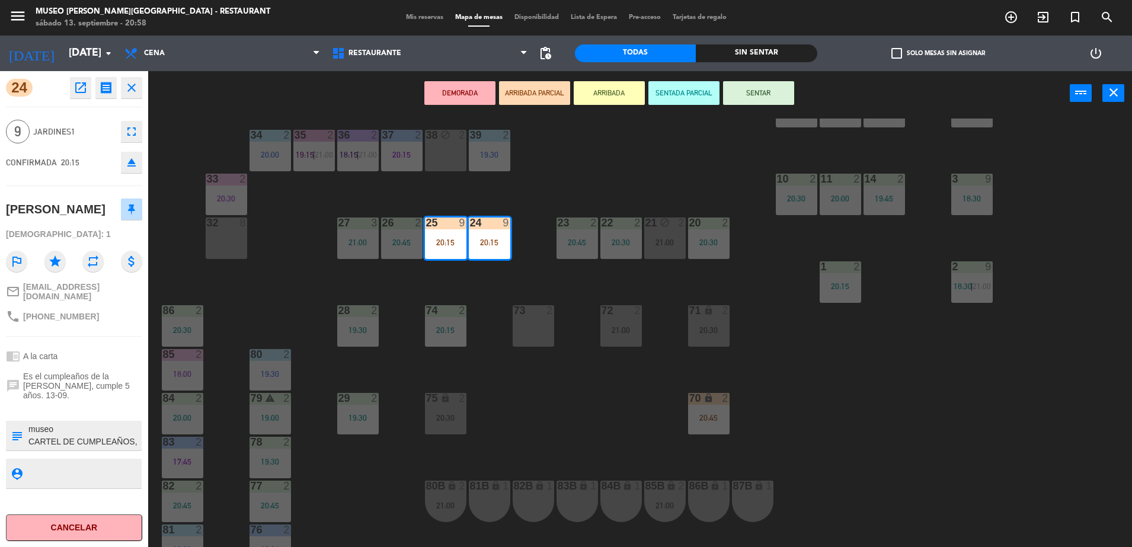
click at [109, 219] on div "[PERSON_NAME]" at bounding box center [74, 209] width 136 height 30
drag, startPoint x: 20, startPoint y: 315, endPoint x: 97, endPoint y: 311, distance: 76.6
click at [97, 311] on div "phone [PHONE_NUMBER]" at bounding box center [74, 316] width 136 height 23
copy div "[PHONE_NUMBER]"
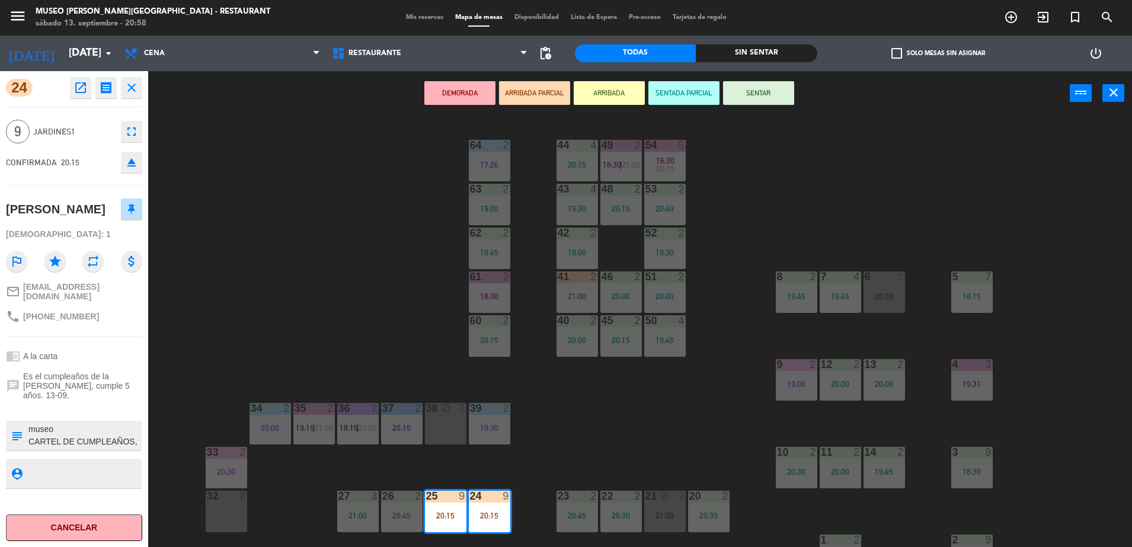
click at [646, 455] on div "44 4 20:15 49 2 18:30 | 21:00 54 5 16:30 20:15 64 2 17:26 48 2 20:15 53 2 20:49…" at bounding box center [645, 335] width 973 height 432
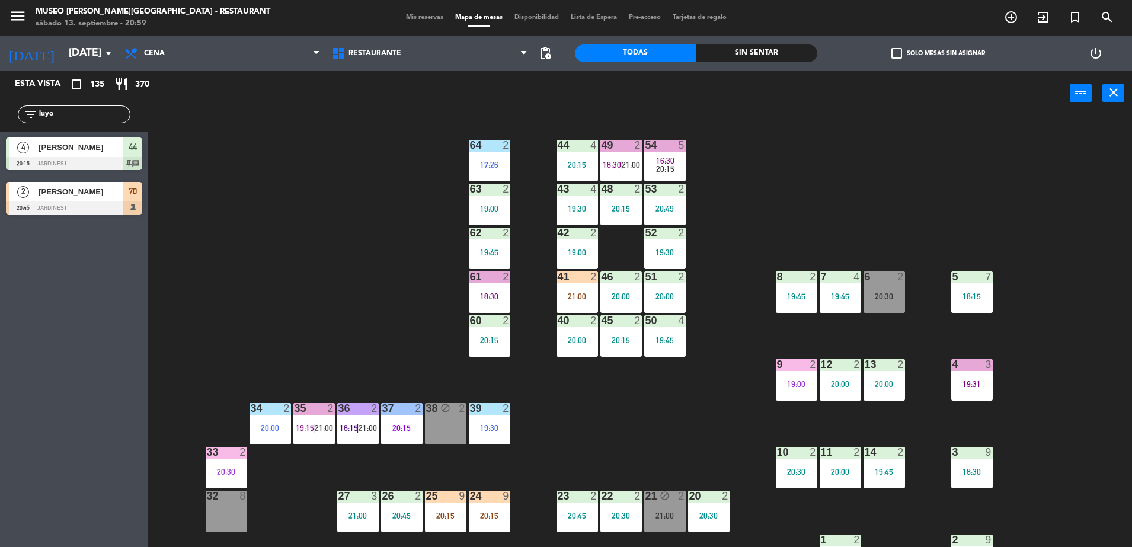
drag, startPoint x: 103, startPoint y: 110, endPoint x: 0, endPoint y: 113, distance: 103.2
click at [0, 113] on html "close × Museo [PERSON_NAME] Café - Restaurant × chrome_reader_mode Listado de R…" at bounding box center [566, 273] width 1132 height 547
type input "[PERSON_NAME]"
click at [108, 200] on div "[PERSON_NAME]" at bounding box center [80, 192] width 86 height 20
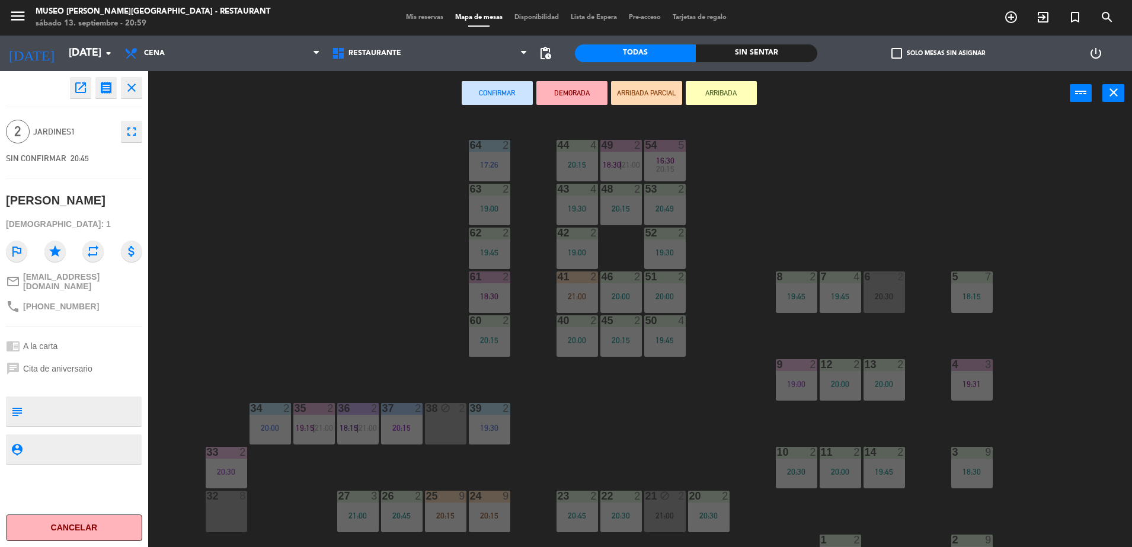
scroll to position [421, 0]
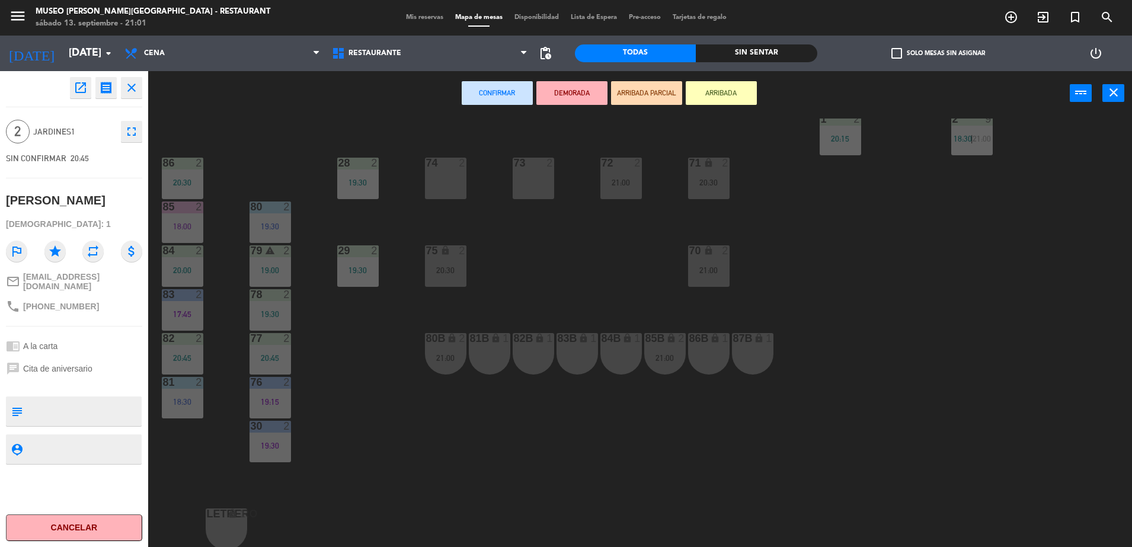
click at [552, 288] on div "44 4 20:15 49 2 20:45 54 5 16:30 64 2 17:26 48 2 20:15 53 2 20:49 63 2 19:00 43…" at bounding box center [645, 335] width 973 height 432
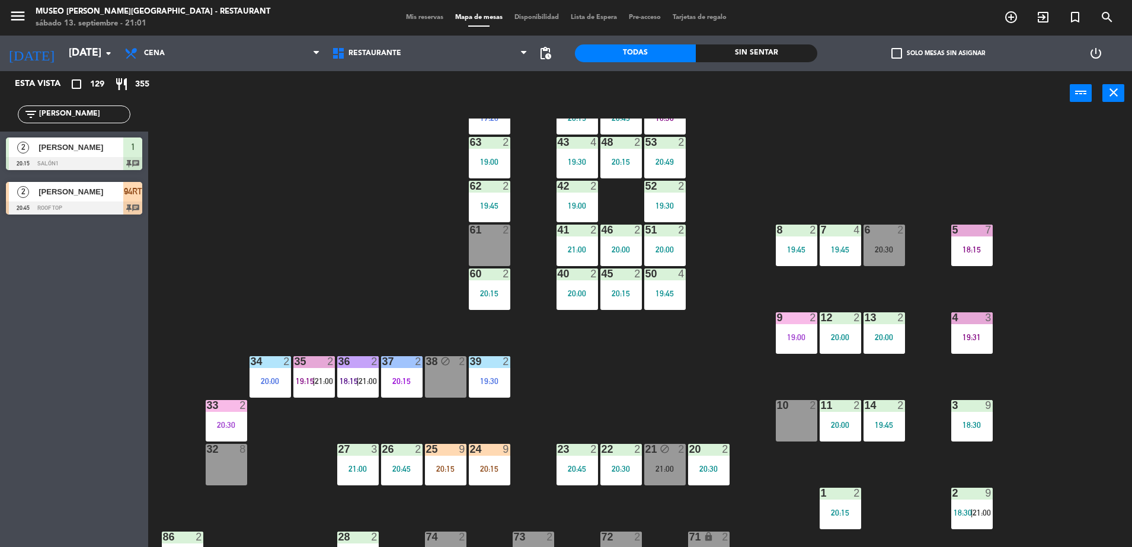
scroll to position [47, 0]
click at [477, 441] on div "44 4 20:15 49 2 20:45 54 5 16:30 64 2 17:26 48 2 20:15 53 2 20:49 63 2 19:00 43…" at bounding box center [645, 335] width 973 height 432
click at [497, 468] on div "20:15" at bounding box center [490, 468] width 42 height 8
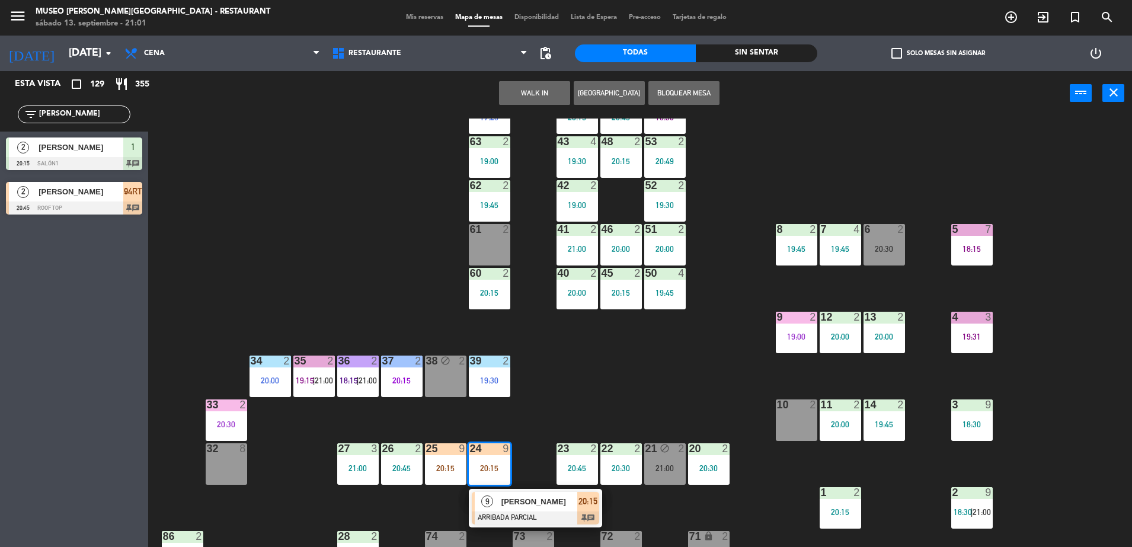
click at [573, 509] on div "[PERSON_NAME]" at bounding box center [538, 502] width 77 height 20
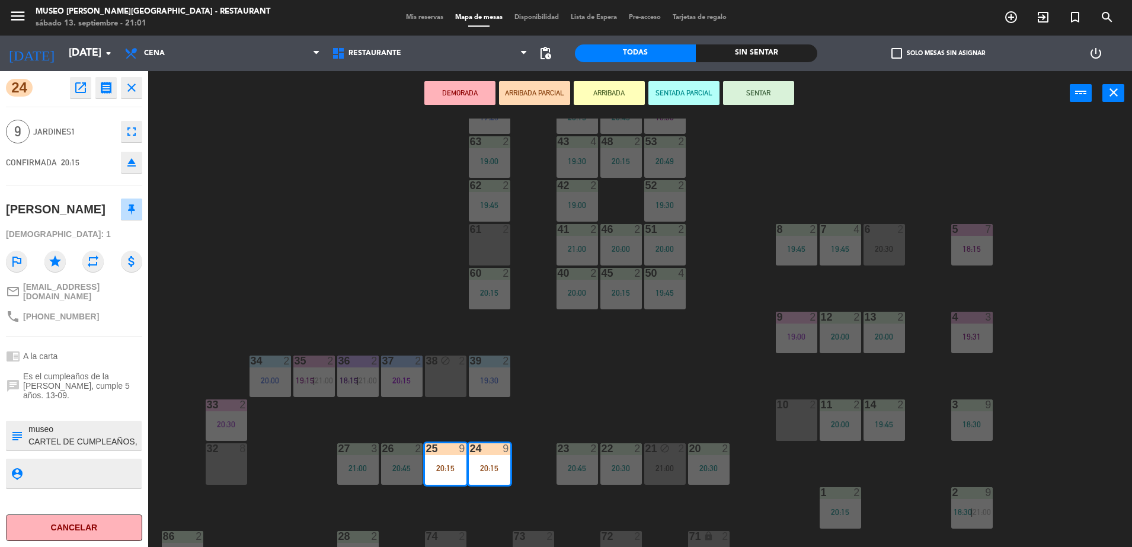
click at [393, 292] on div "44 4 20:15 49 2 20:45 54 5 16:30 64 2 17:26 48 2 20:15 53 2 20:49 63 2 19:00 43…" at bounding box center [645, 335] width 973 height 432
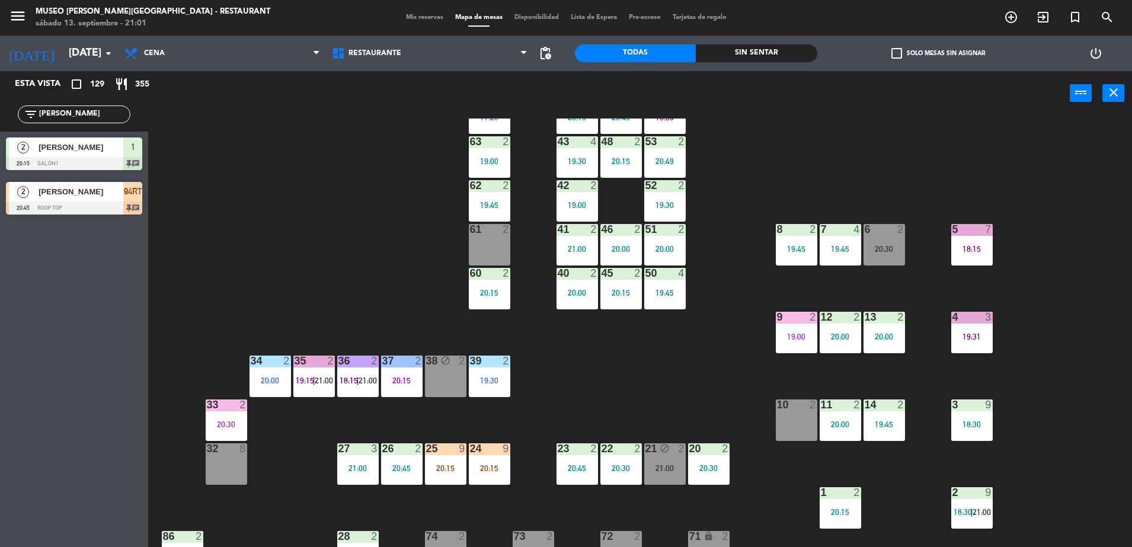
scroll to position [0, 0]
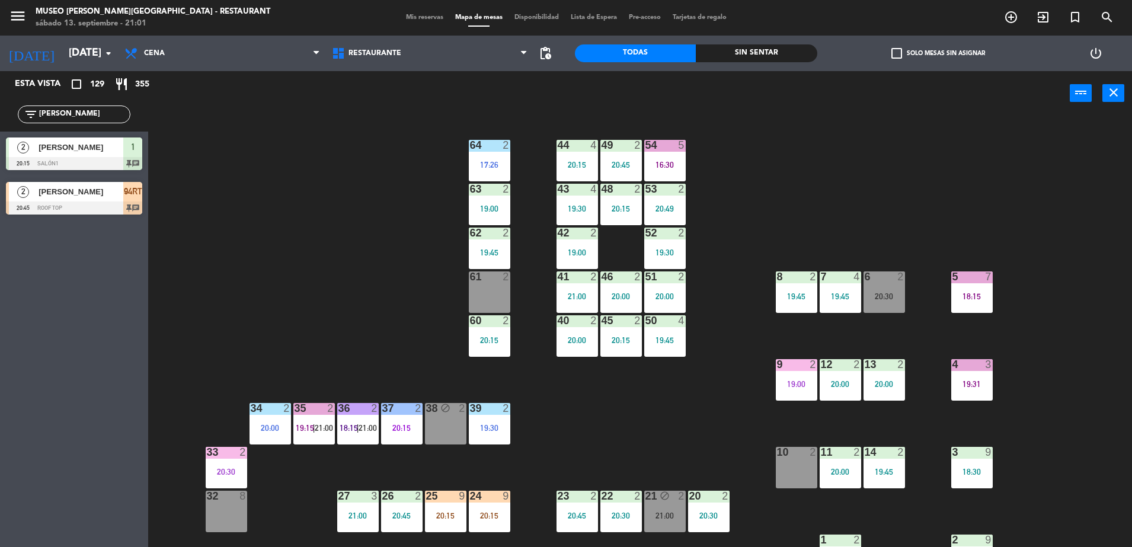
drag, startPoint x: 95, startPoint y: 113, endPoint x: 0, endPoint y: 113, distance: 94.9
click at [0, 113] on html "close × Museo [PERSON_NAME] Café - Restaurant × chrome_reader_mode Listado de R…" at bounding box center [566, 273] width 1132 height 547
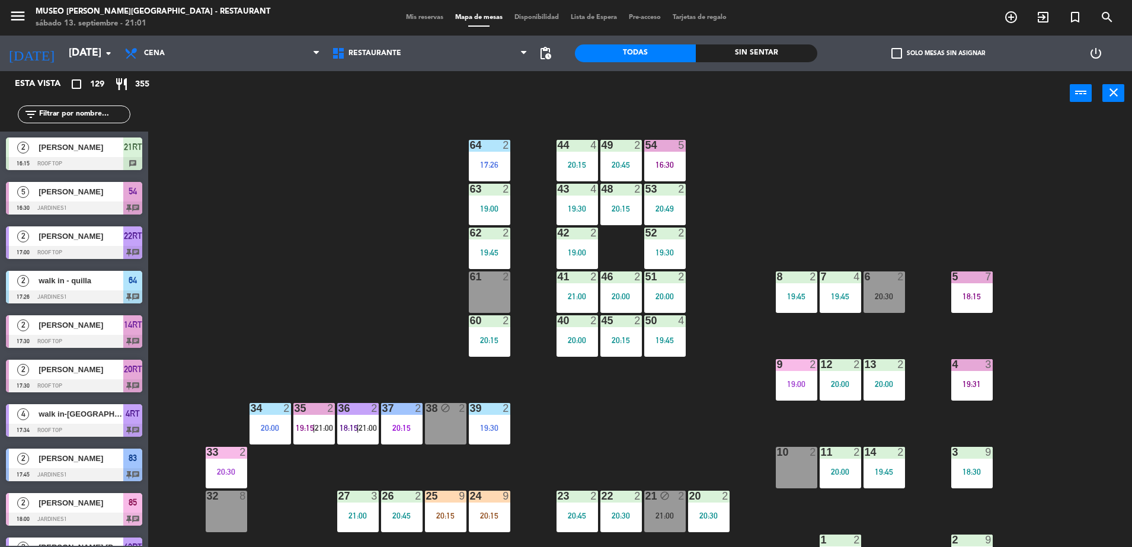
click at [647, 23] on div "Mis reservas Mapa de mesas Disponibilidad Lista de Espera Pre-acceso Tarjetas d…" at bounding box center [566, 17] width 333 height 11
click at [89, 114] on input "text" at bounding box center [84, 114] width 92 height 13
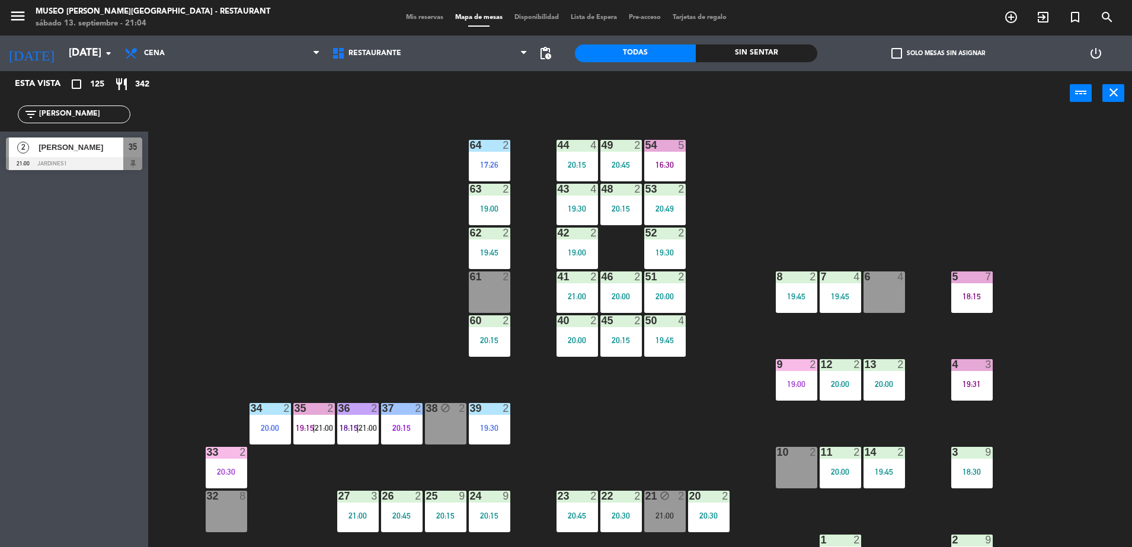
type input "[PERSON_NAME]"
click at [98, 159] on div at bounding box center [74, 163] width 136 height 13
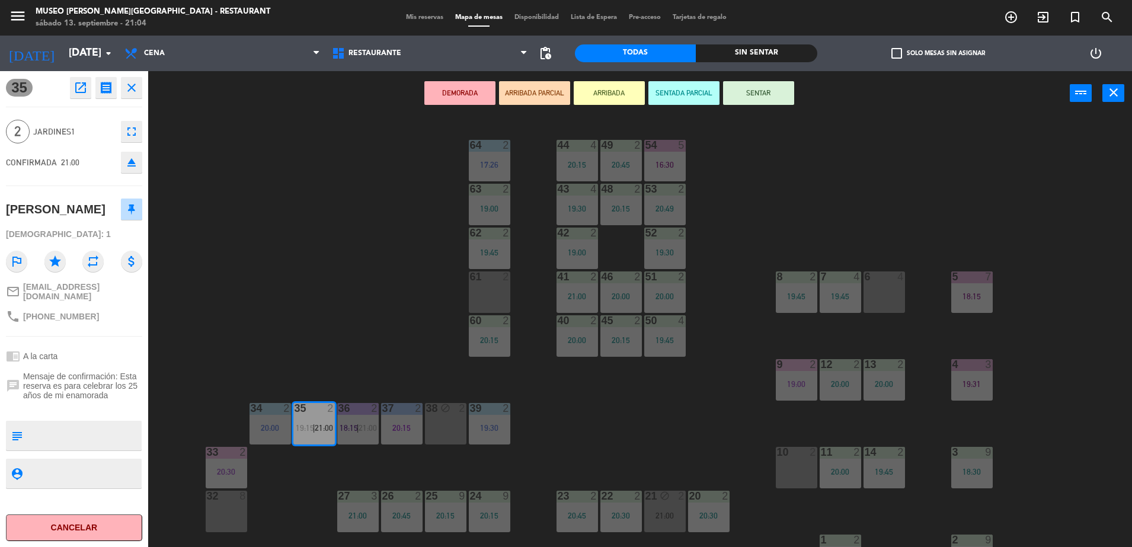
scroll to position [154, 0]
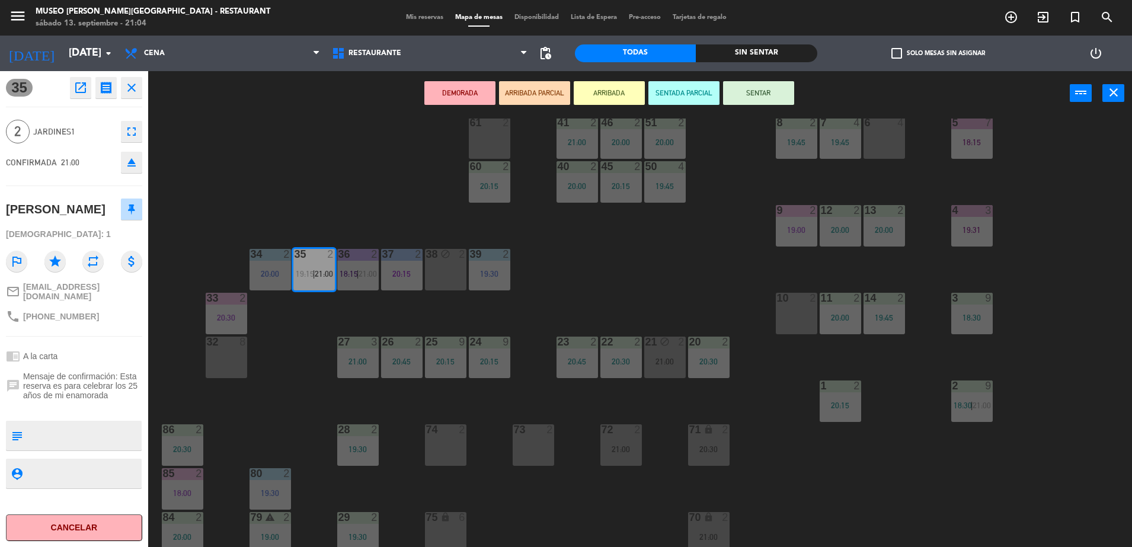
click at [505, 138] on div "61 2" at bounding box center [490, 138] width 42 height 42
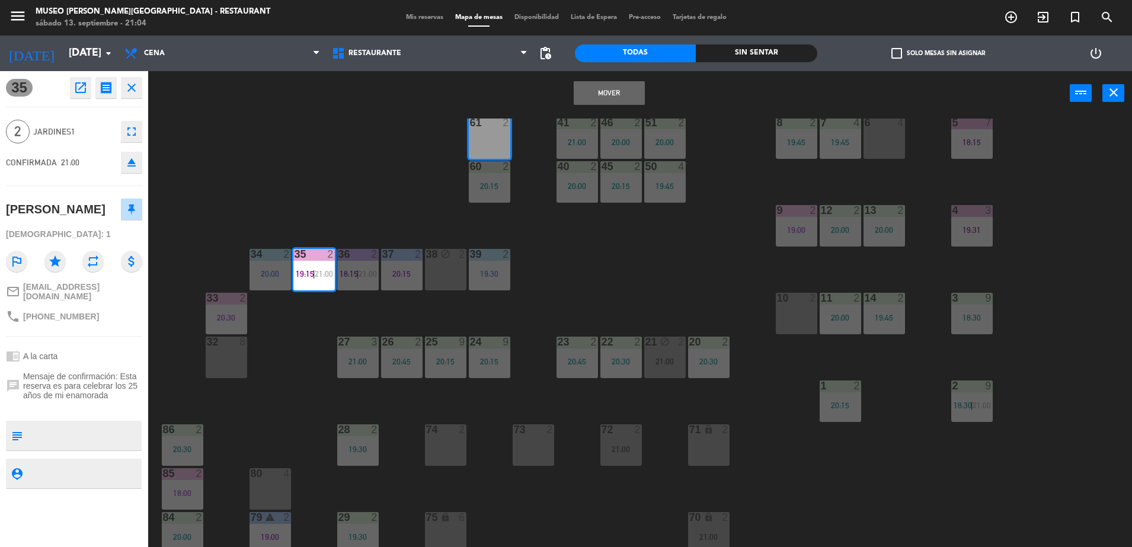
click at [601, 93] on button "Mover" at bounding box center [609, 93] width 71 height 24
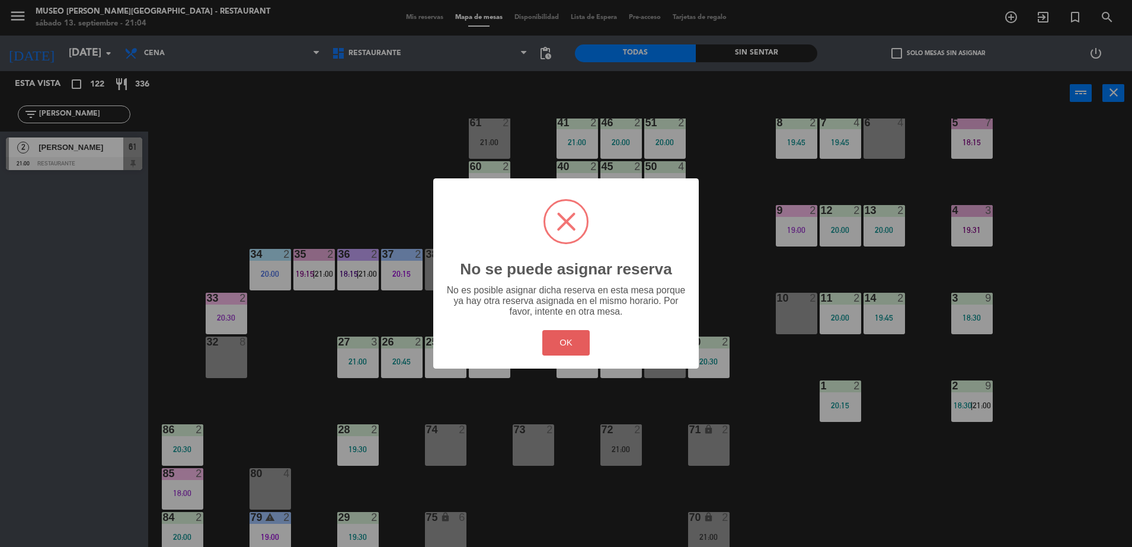
click at [568, 345] on button "OK" at bounding box center [566, 342] width 48 height 25
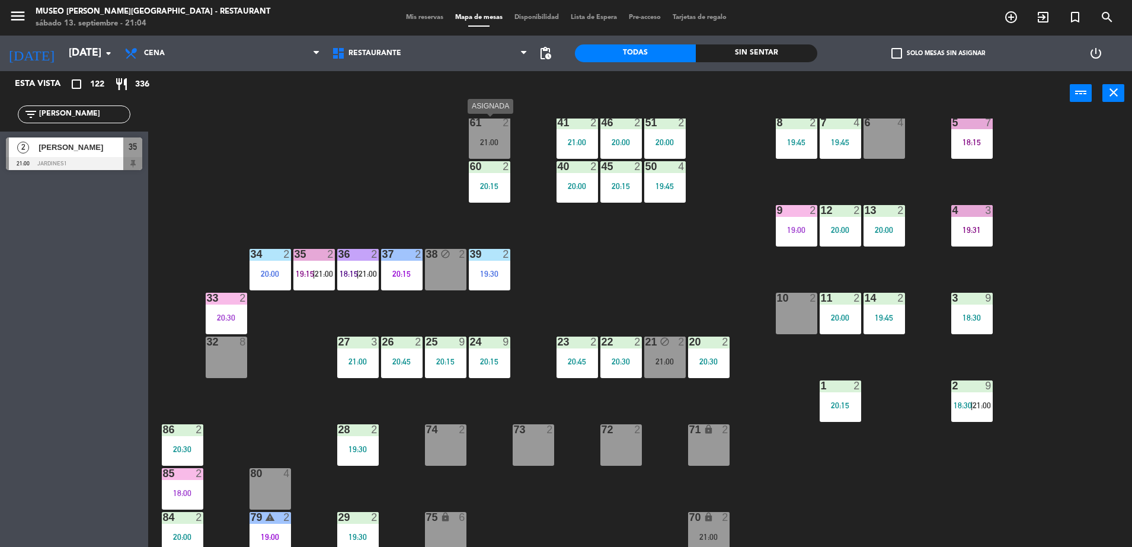
click at [478, 147] on div "61 2 21:00" at bounding box center [490, 138] width 42 height 42
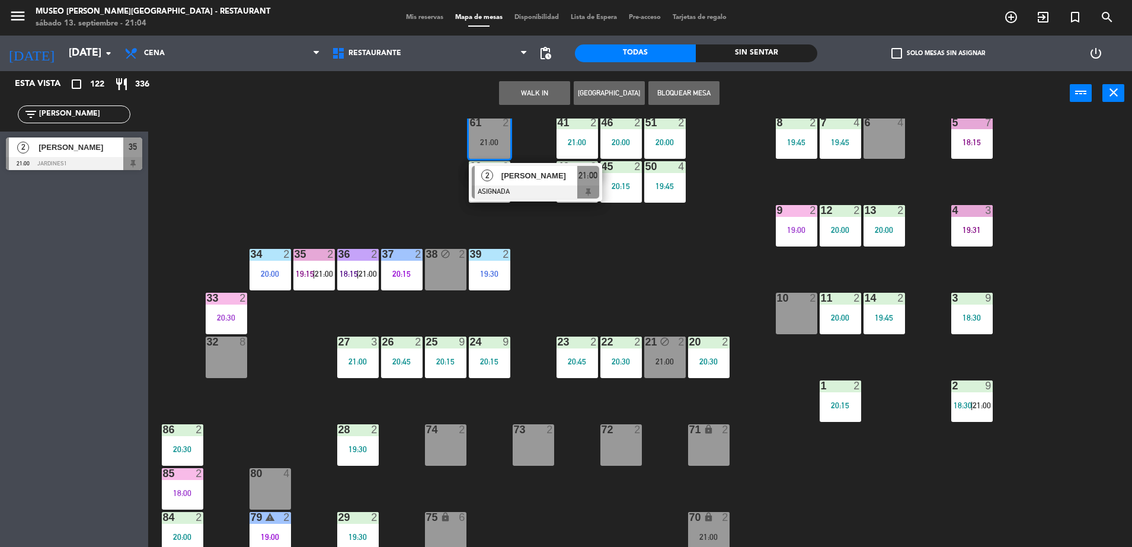
click at [441, 254] on icon "block" at bounding box center [446, 254] width 10 height 10
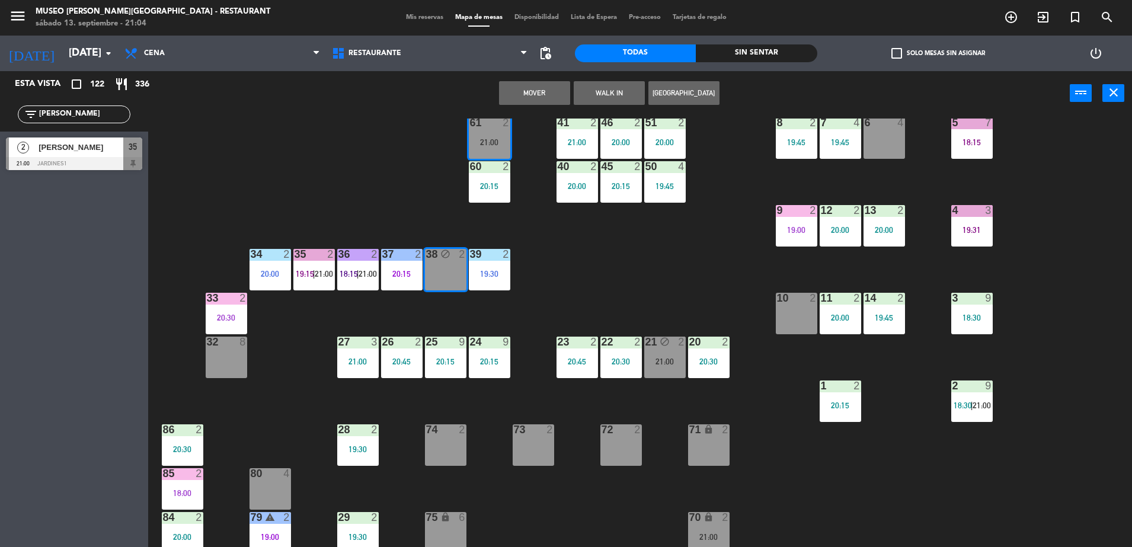
click at [540, 87] on button "Mover" at bounding box center [534, 93] width 71 height 24
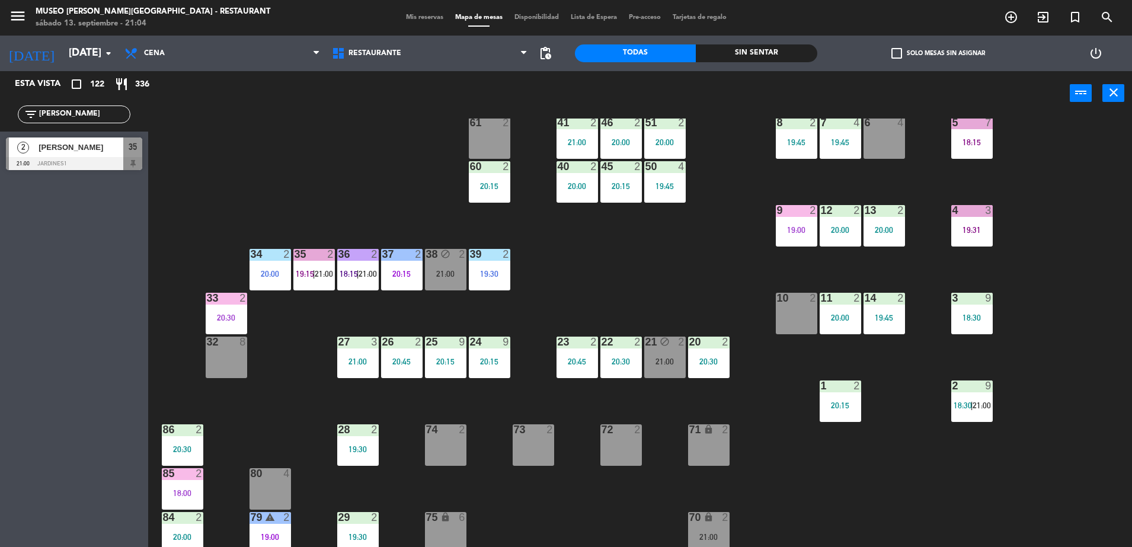
click at [316, 254] on div at bounding box center [314, 254] width 20 height 11
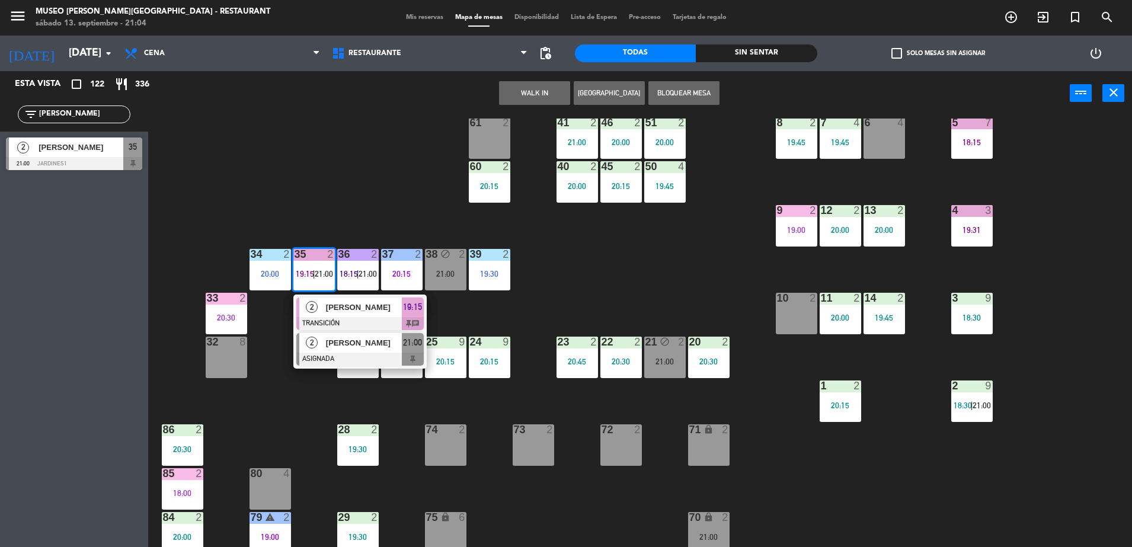
click at [346, 350] on div "[PERSON_NAME]" at bounding box center [363, 343] width 77 height 20
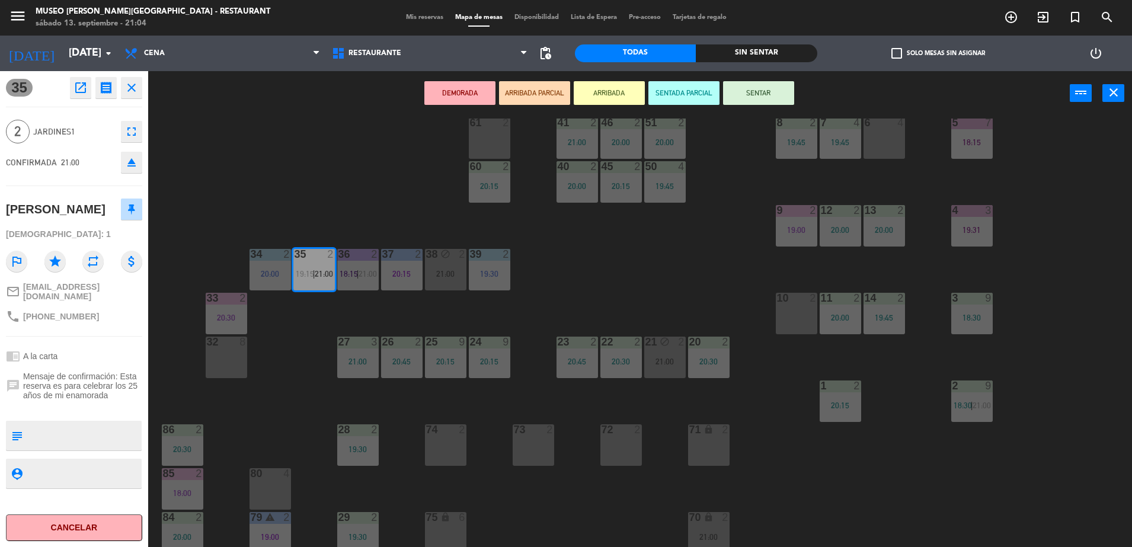
click at [486, 138] on div "61 2" at bounding box center [490, 138] width 42 height 42
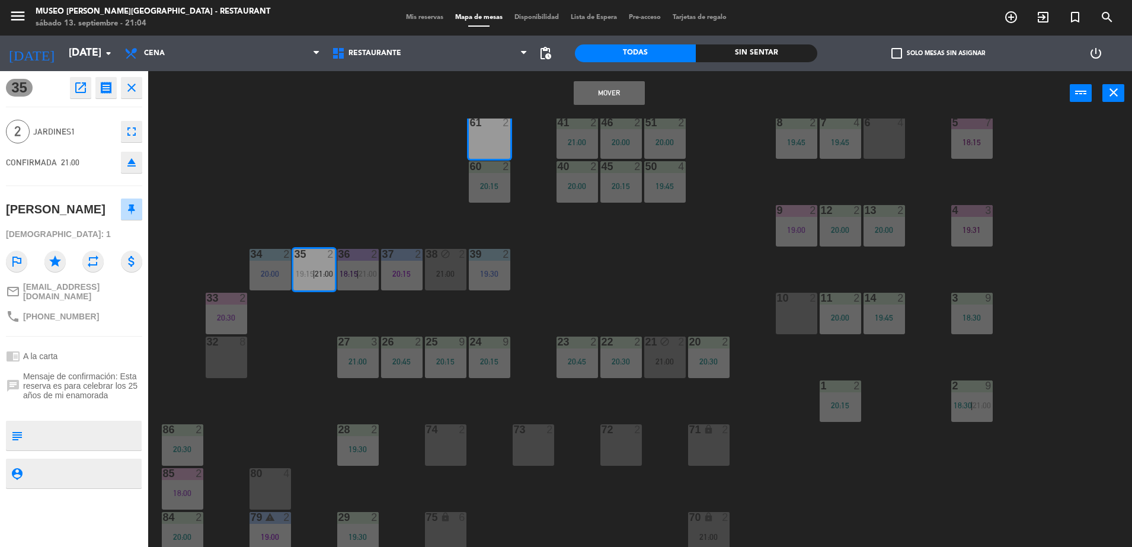
click at [608, 95] on button "Mover" at bounding box center [609, 93] width 71 height 24
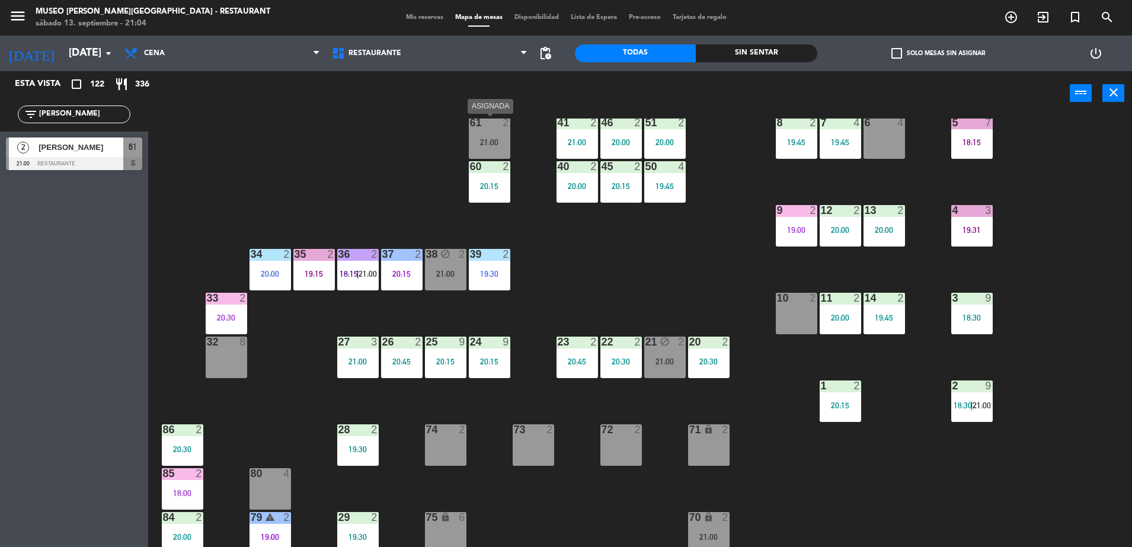
click at [490, 143] on div "21:00" at bounding box center [490, 142] width 42 height 8
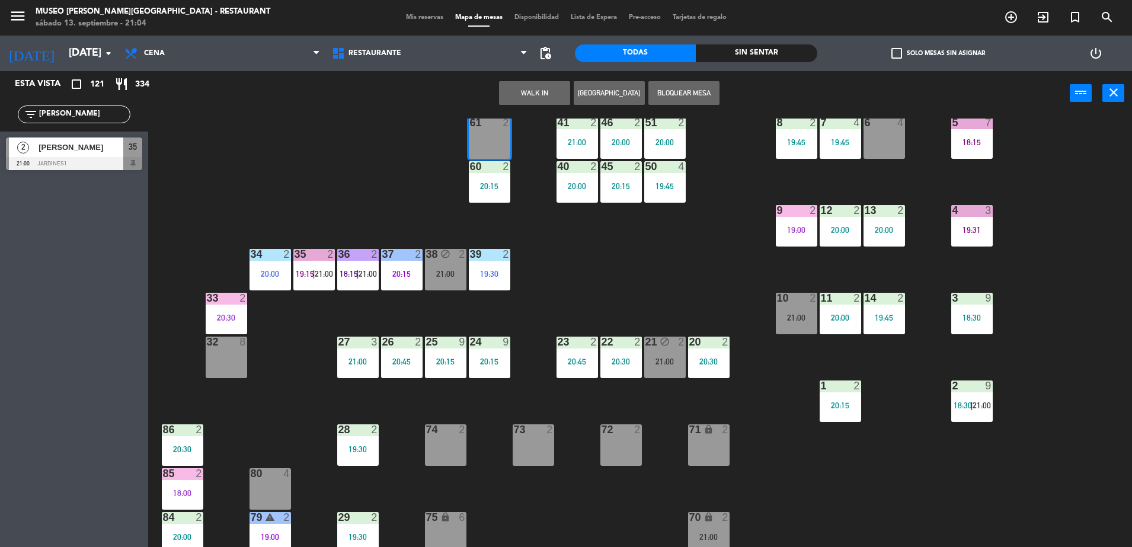
click at [535, 174] on div "44 4 20:15 49 2 20:45 54 5 16:30 64 2 17:26 48 2 20:15 53 2 20:49 63 2 19:00 43…" at bounding box center [645, 335] width 973 height 432
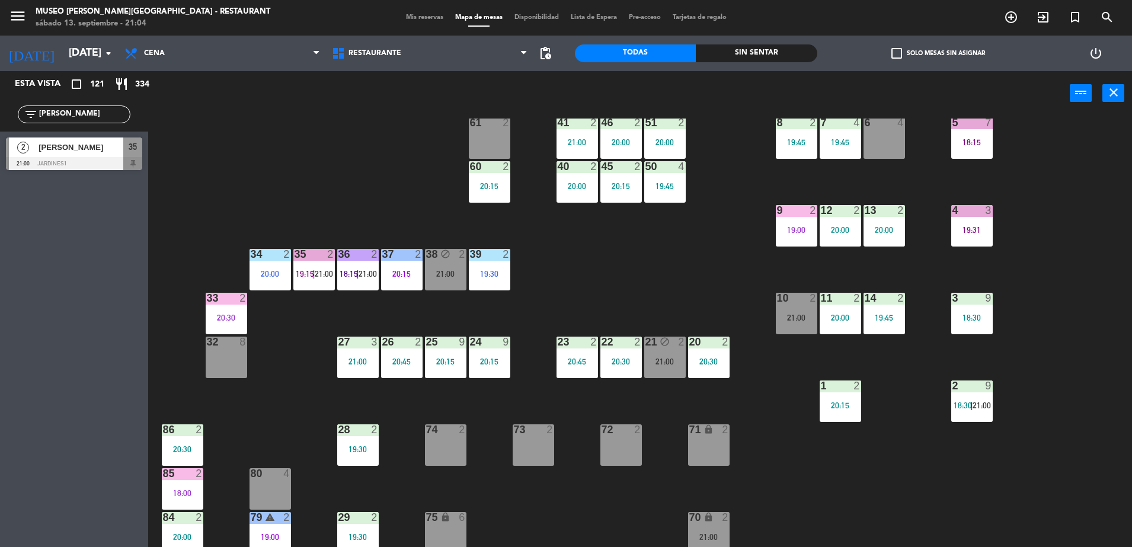
click at [324, 269] on span "21:00" at bounding box center [324, 273] width 18 height 9
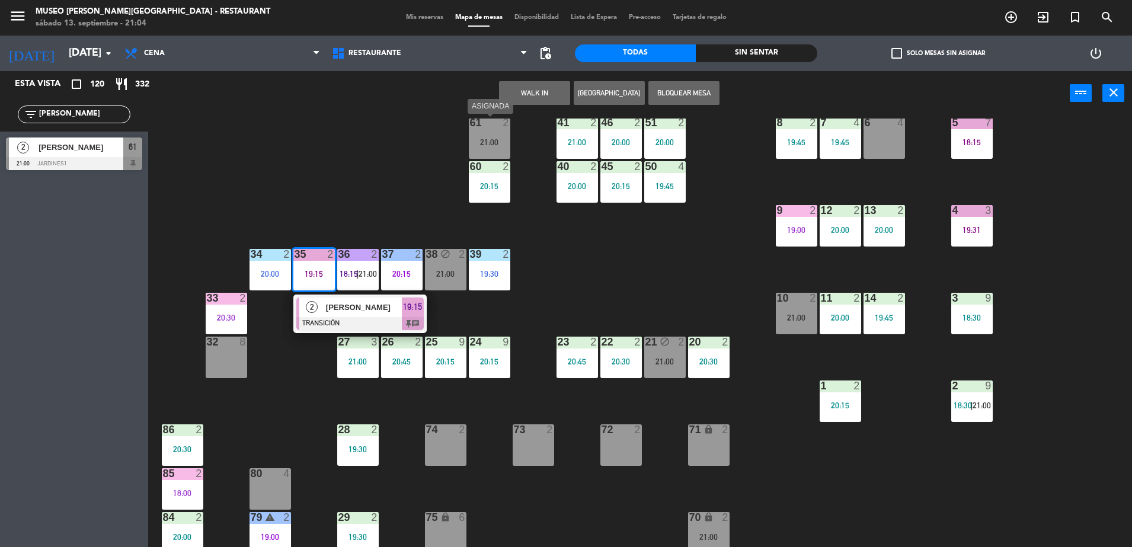
drag, startPoint x: 384, startPoint y: 351, endPoint x: 476, endPoint y: 133, distance: 236.7
click at [443, 142] on div "44 4 20:15 49 2 20:45 54 5 16:30 64 2 17:26 48 2 20:15 53 2 20:49 63 2 19:00 43…" at bounding box center [645, 335] width 973 height 432
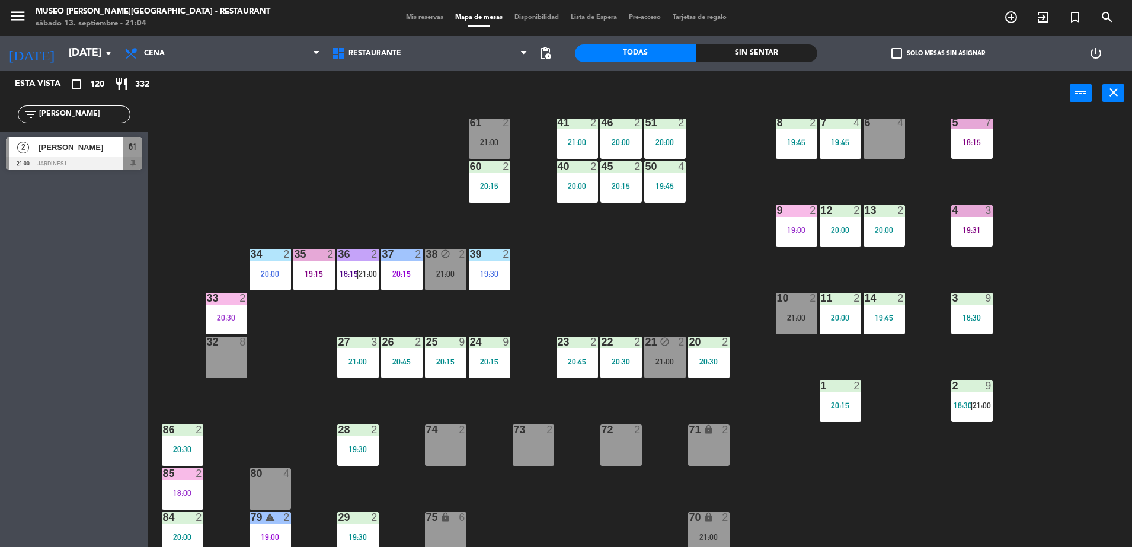
click at [496, 139] on div "21:00" at bounding box center [490, 142] width 42 height 8
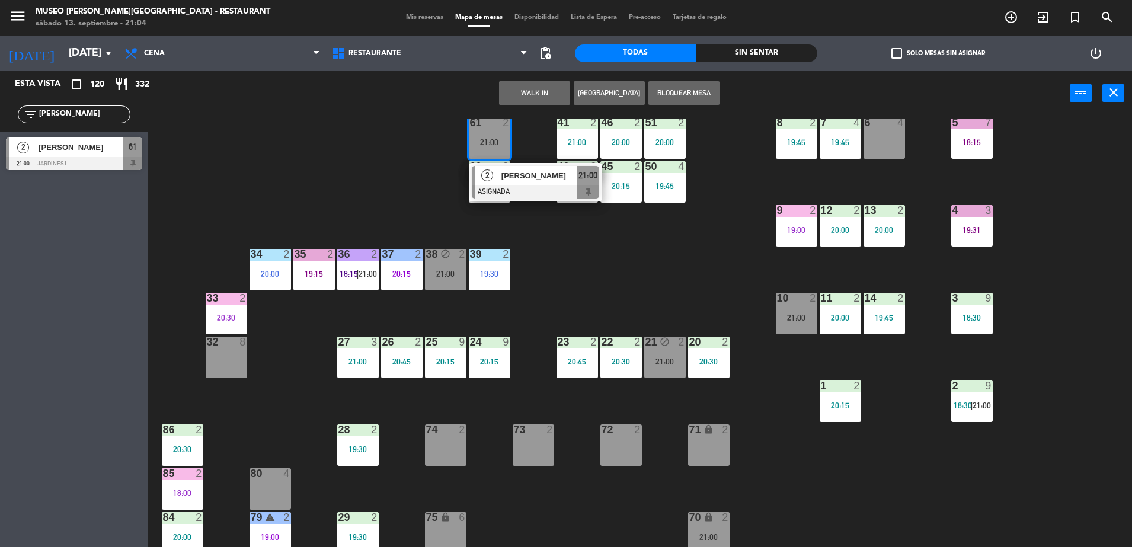
click at [544, 171] on span "[PERSON_NAME]" at bounding box center [540, 176] width 76 height 12
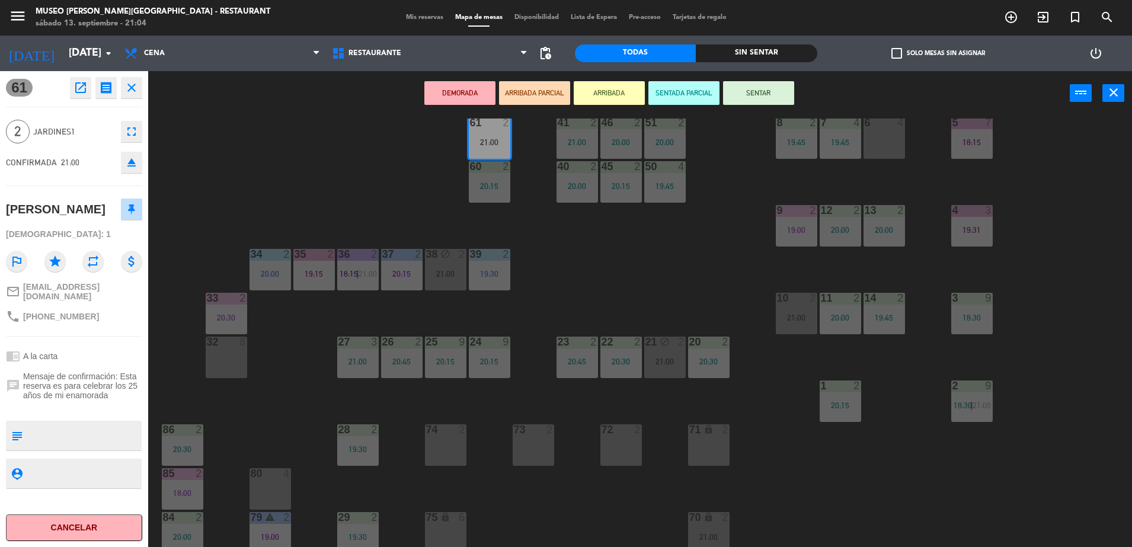
click at [551, 79] on div "DEMORADA ARRIBADA PARCIAL ARRIBADA SENTADA PARCIAL SENTAR power_input close" at bounding box center [609, 93] width 922 height 45
click at [547, 87] on button "ARRIBADA PARCIAL" at bounding box center [534, 93] width 71 height 24
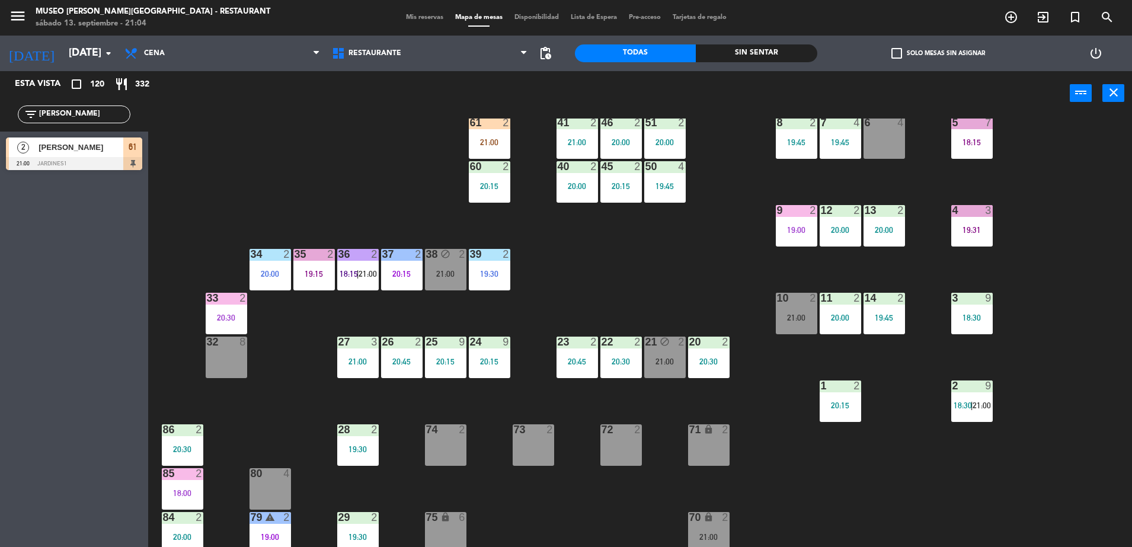
drag, startPoint x: 84, startPoint y: 111, endPoint x: 0, endPoint y: 102, distance: 84.1
click at [0, 102] on html "close × Museo [PERSON_NAME] Café - Restaurant × chrome_reader_mode Listado de R…" at bounding box center [566, 273] width 1132 height 547
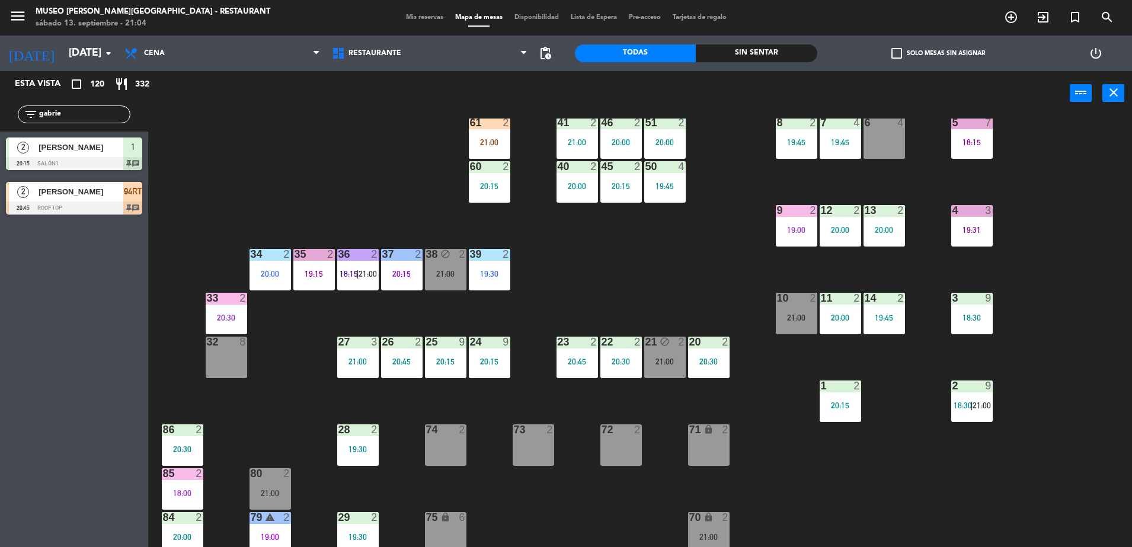
scroll to position [0, 0]
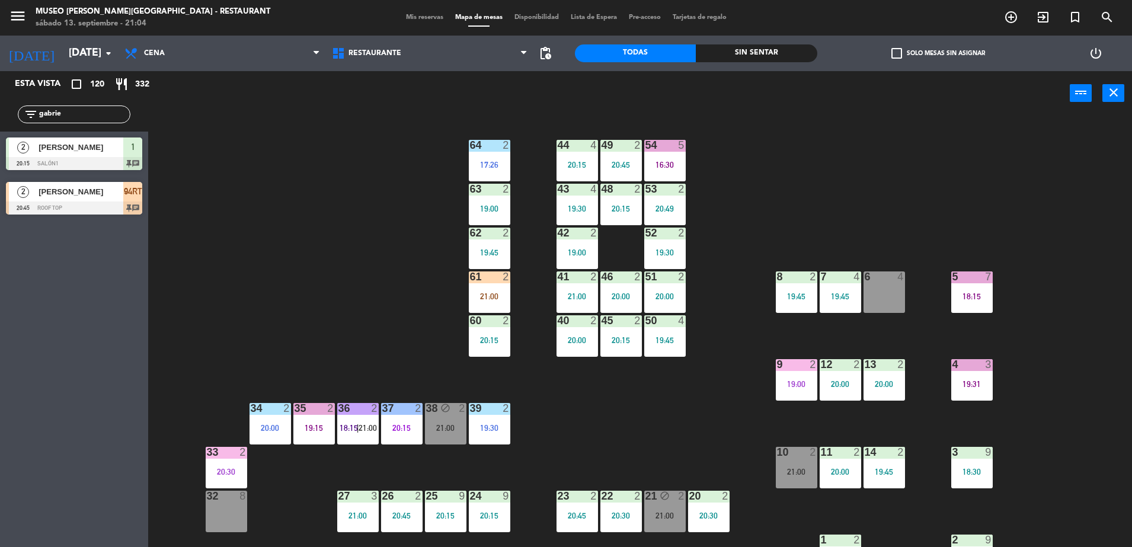
type input "gabrie"
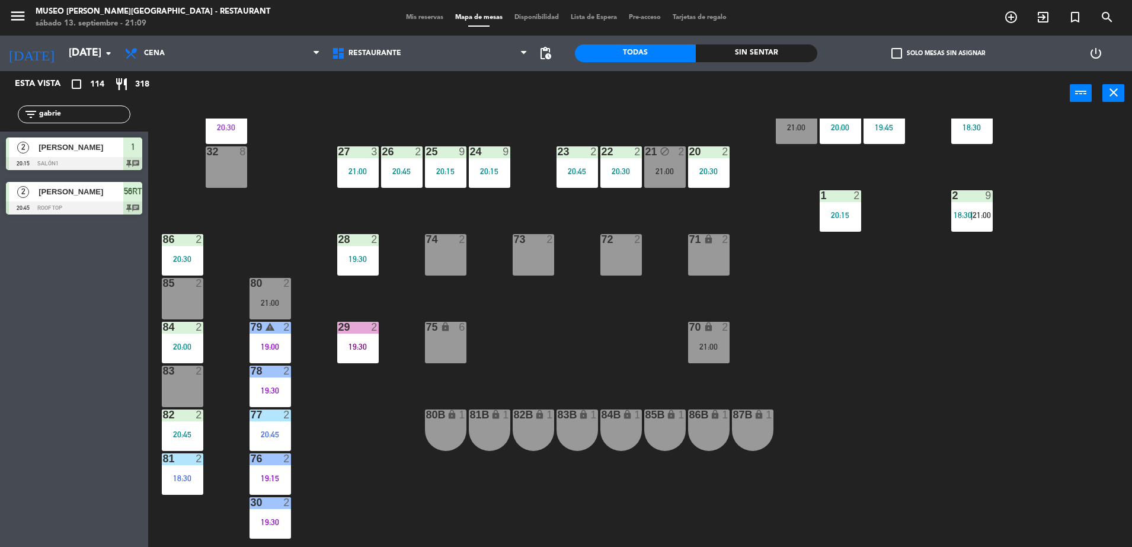
scroll to position [346, 0]
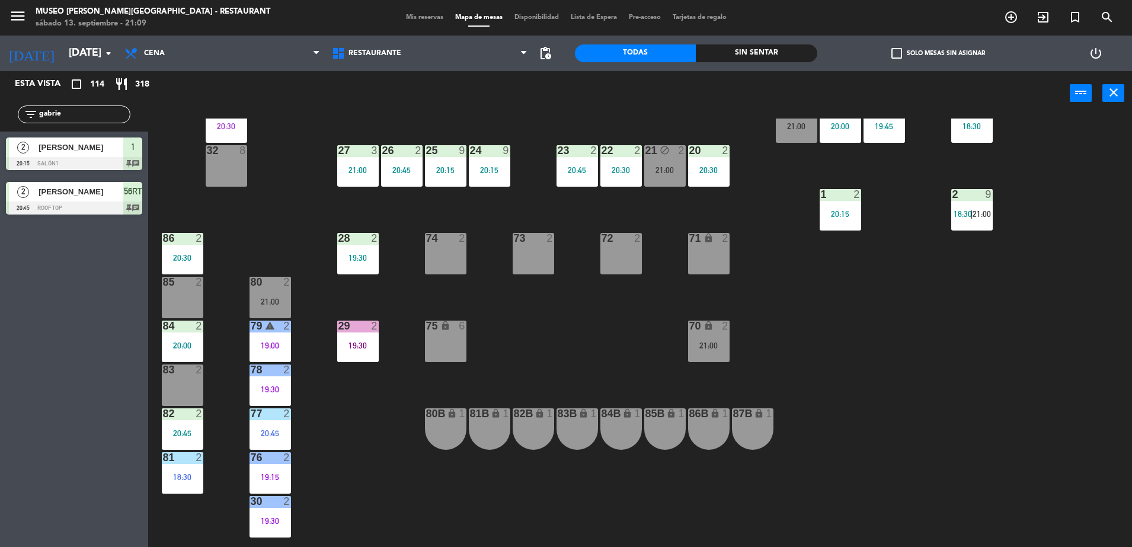
click at [190, 292] on div "85 2" at bounding box center [183, 298] width 42 height 42
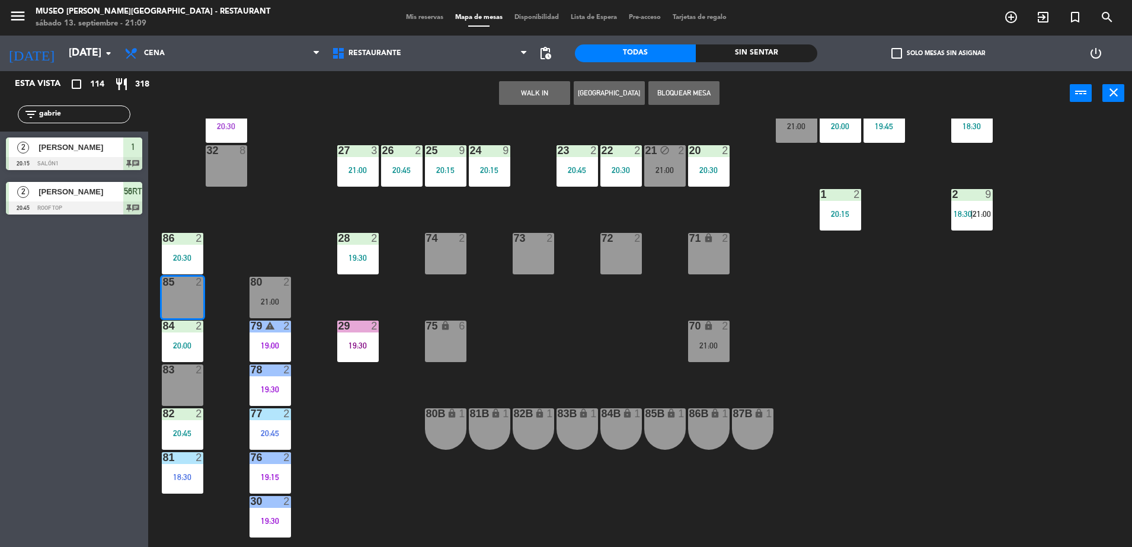
click at [533, 91] on button "WALK IN" at bounding box center [534, 93] width 71 height 24
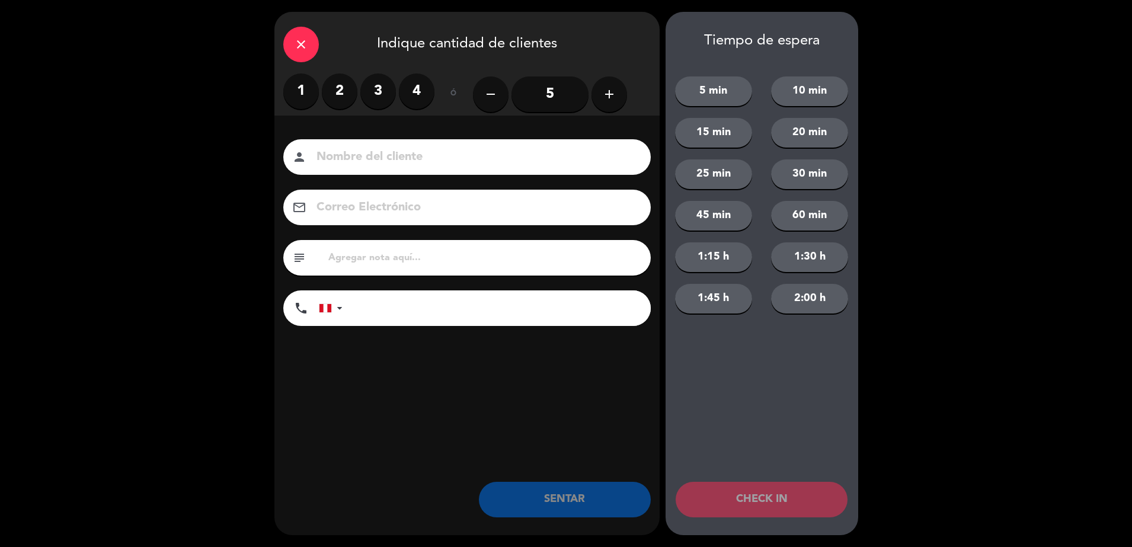
click at [345, 88] on label "2" at bounding box center [340, 92] width 36 height 36
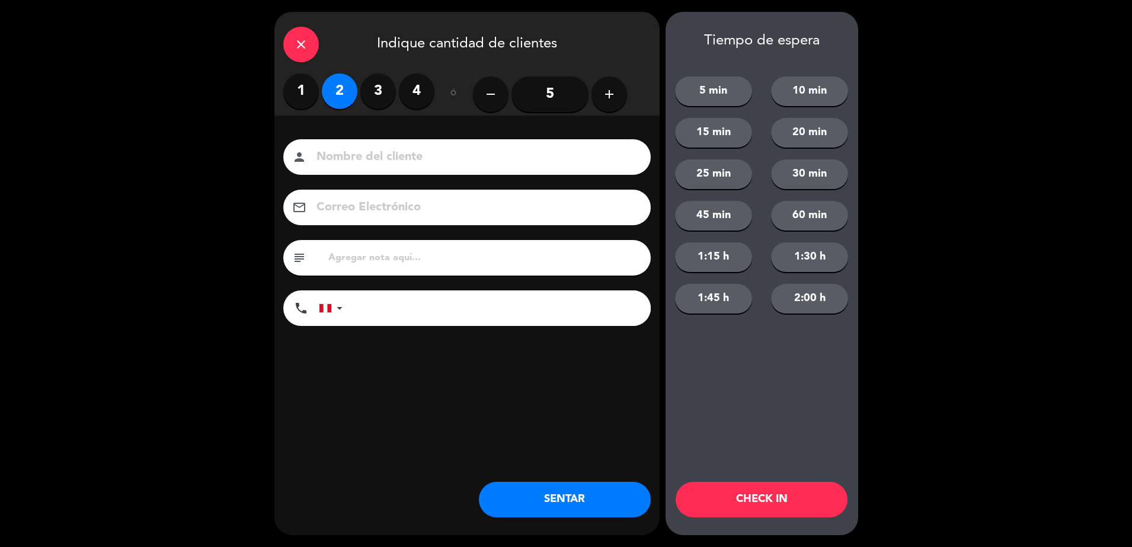
click at [399, 151] on input at bounding box center [475, 157] width 320 height 21
type input "walk in-[PERSON_NAME]"
click at [434, 307] on input "tel" at bounding box center [503, 309] width 296 height 36
type input "944246251"
click at [584, 498] on button "SENTAR" at bounding box center [565, 500] width 172 height 36
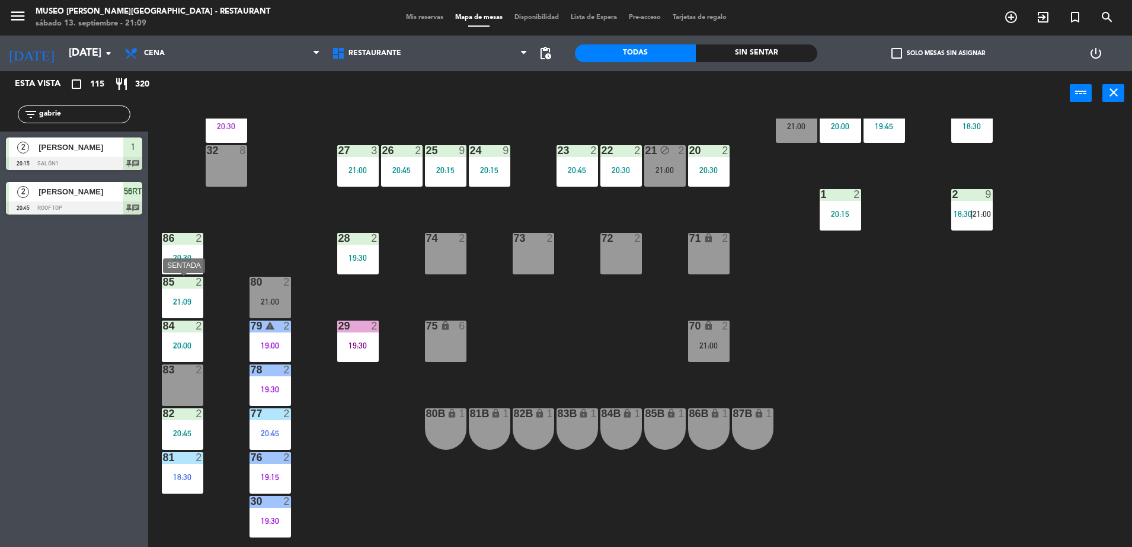
click at [174, 307] on div "85 2 21:09" at bounding box center [183, 298] width 42 height 42
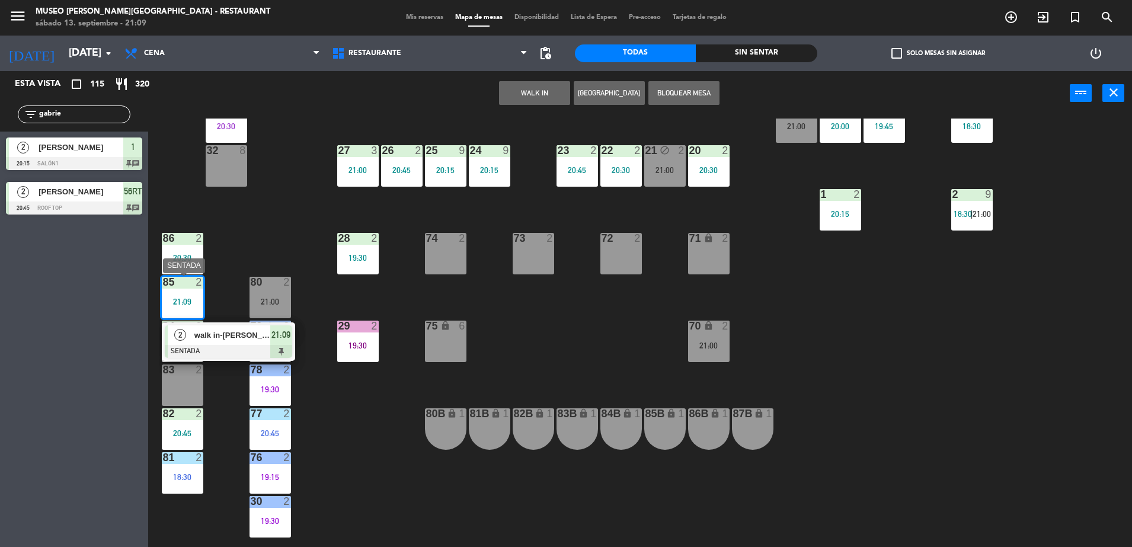
click at [225, 347] on div at bounding box center [228, 351] width 127 height 13
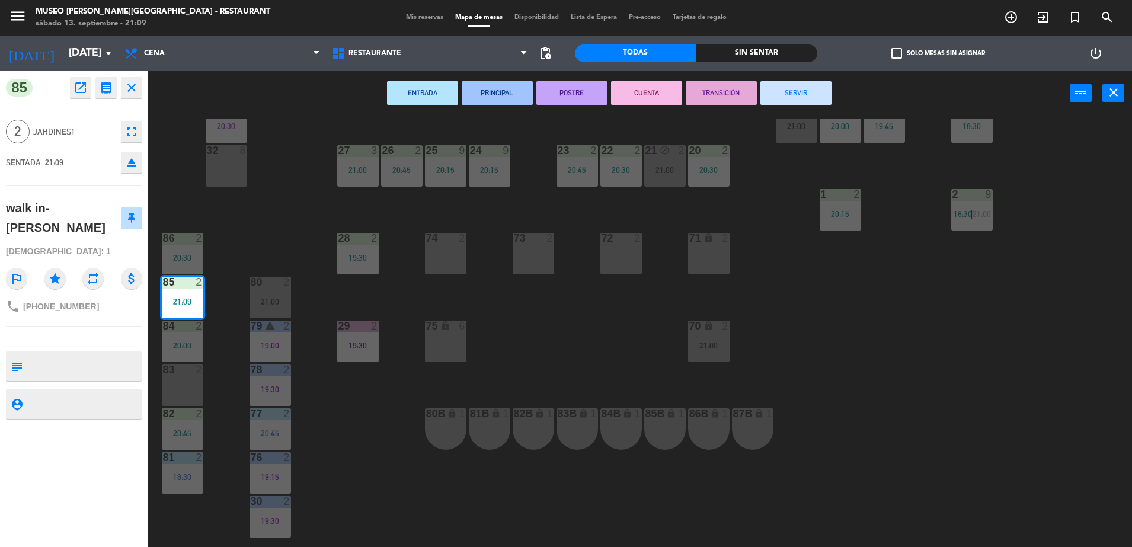
click at [296, 216] on div "44 4 20:15 49 2 20:45 54 5 16:30 64 2 17:26 48 2 20:15 53 2 20:49 63 2 19:00 43…" at bounding box center [645, 335] width 973 height 432
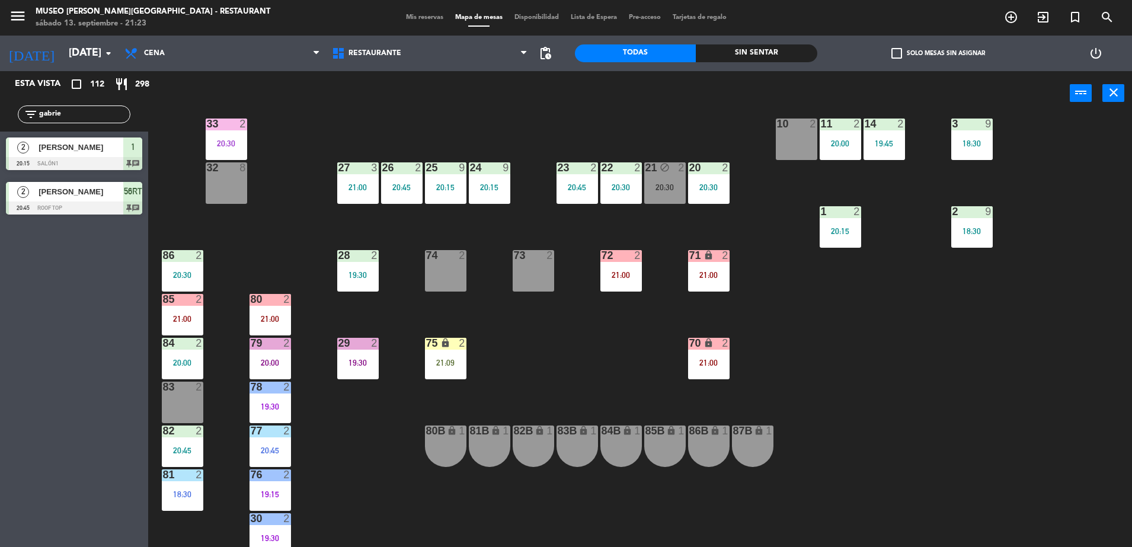
scroll to position [0, 0]
